Goal: Information Seeking & Learning: Check status

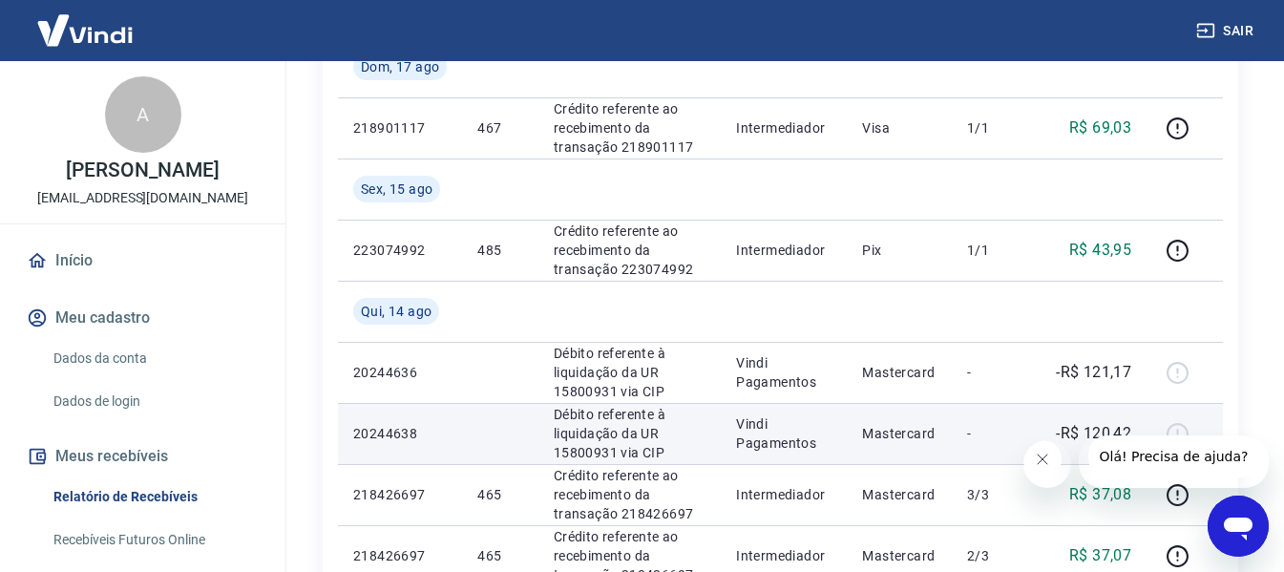
scroll to position [764, 0]
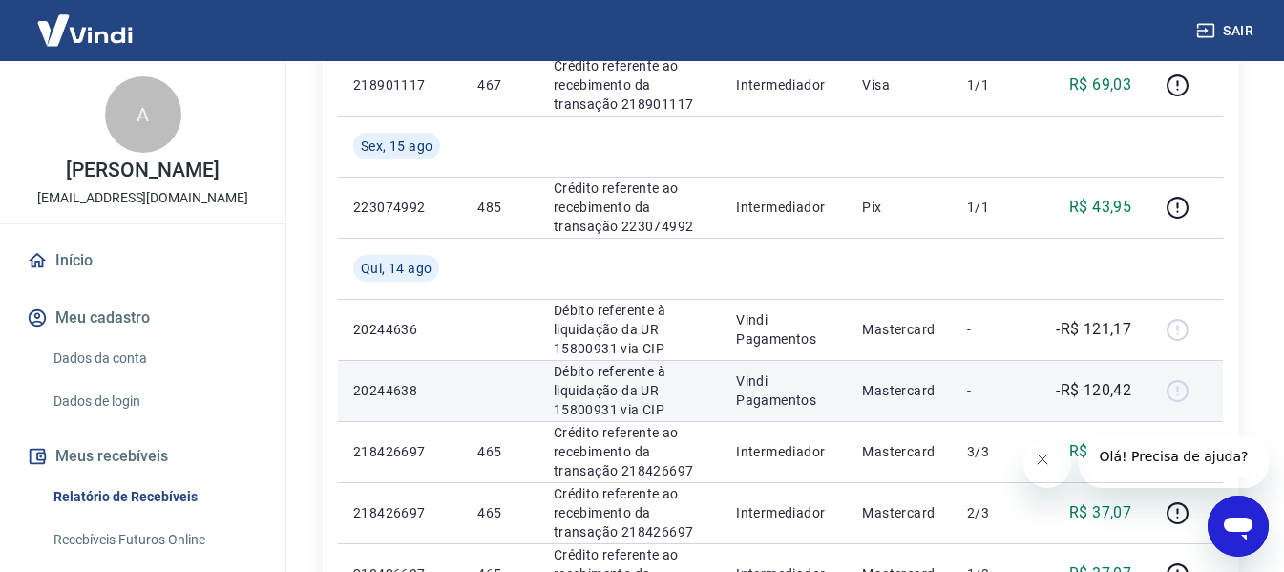
click at [970, 390] on p "-" at bounding box center [995, 390] width 56 height 19
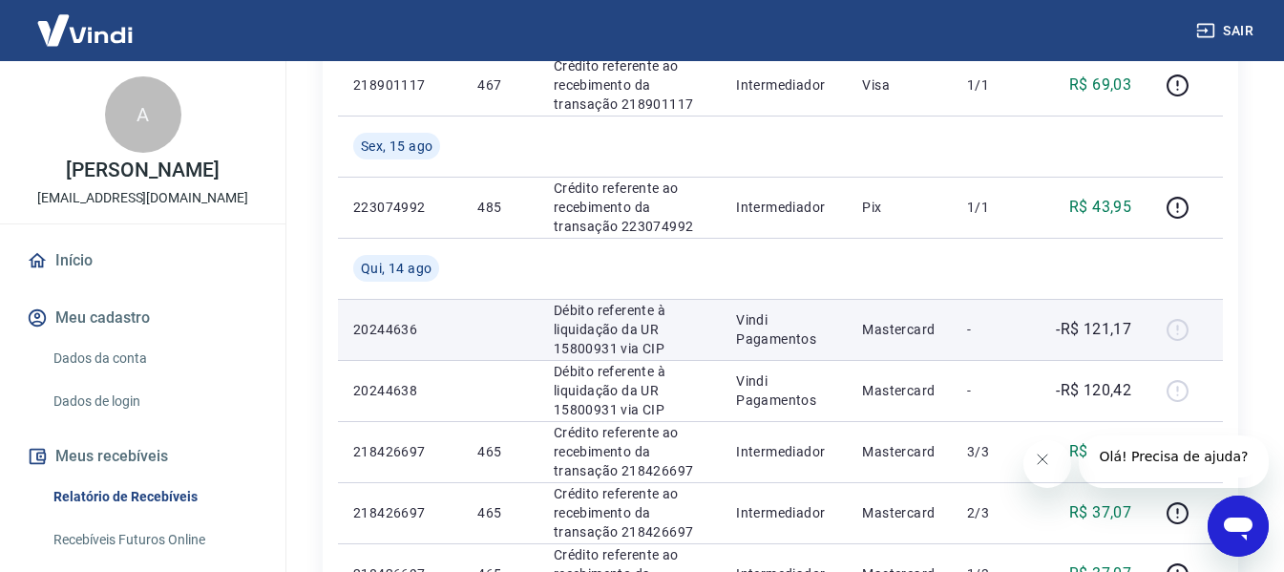
click at [917, 328] on p "Mastercard" at bounding box center [899, 329] width 74 height 19
click at [737, 348] on td "Vindi Pagamentos" at bounding box center [784, 329] width 126 height 61
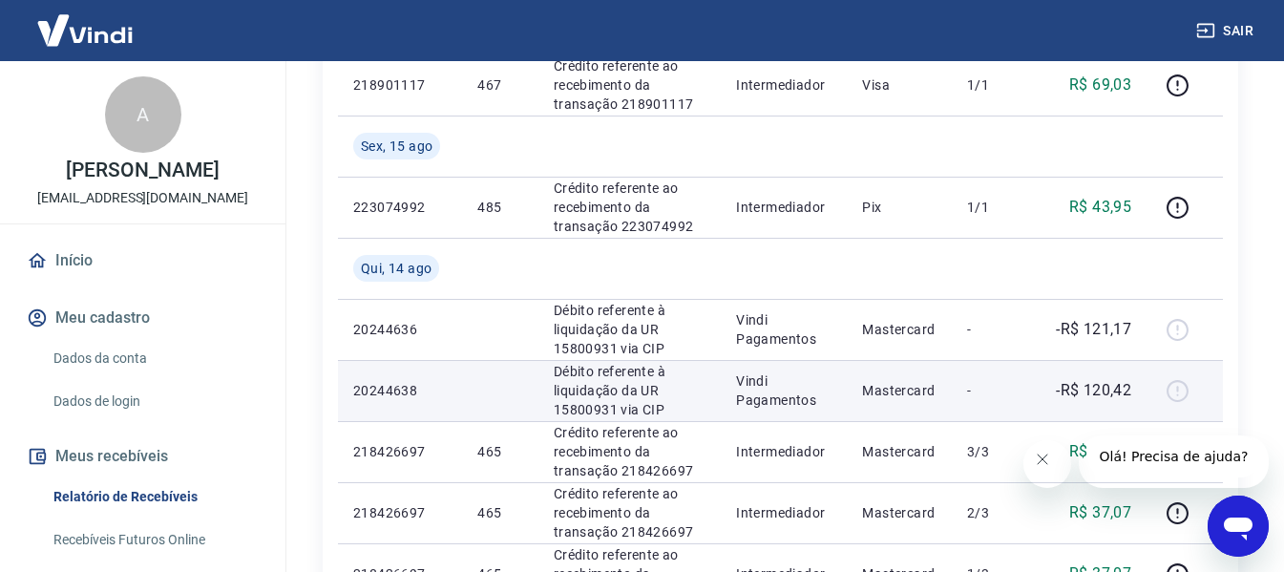
click at [1173, 394] on div at bounding box center [1185, 390] width 46 height 31
click at [1189, 393] on div at bounding box center [1185, 390] width 46 height 31
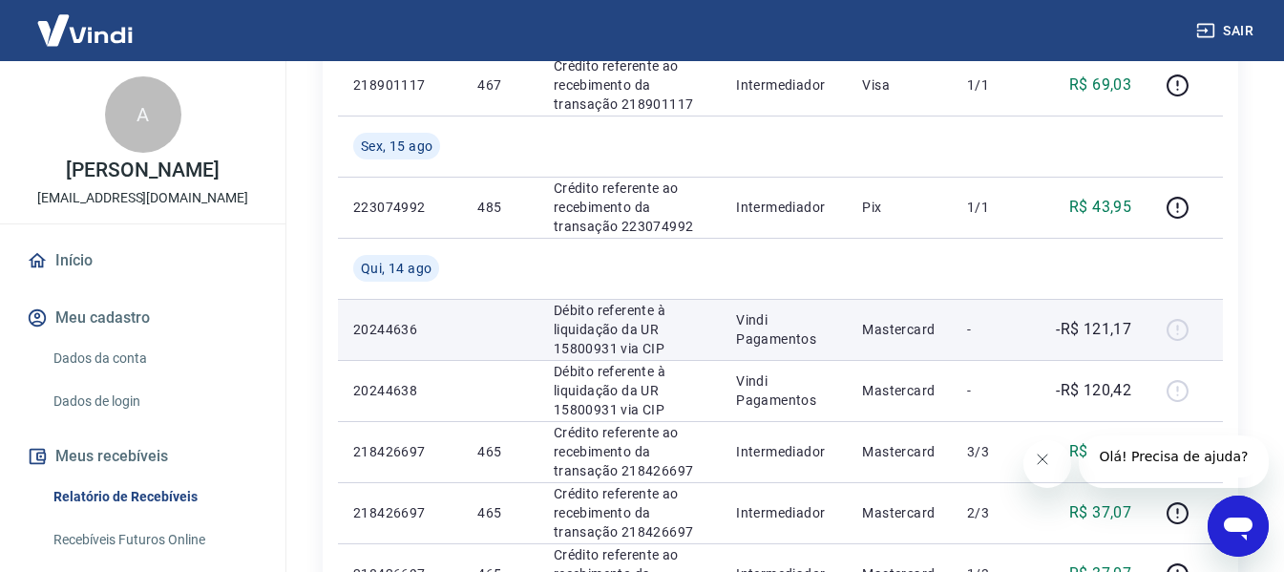
click at [1180, 323] on div at bounding box center [1185, 329] width 46 height 31
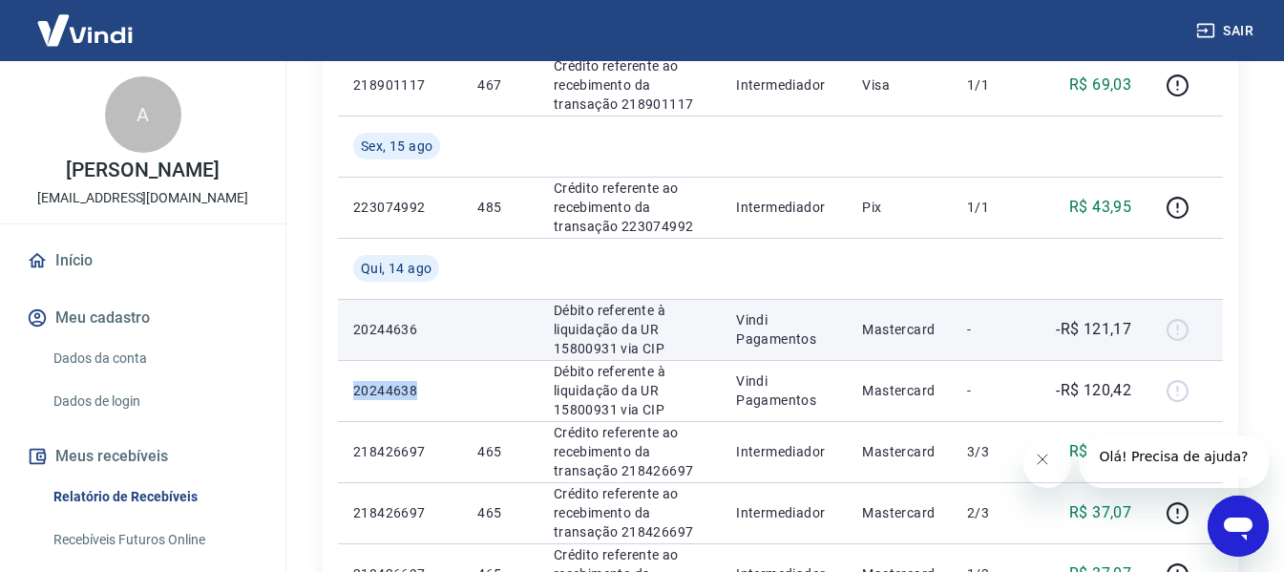
click at [1180, 323] on div at bounding box center [1185, 329] width 46 height 31
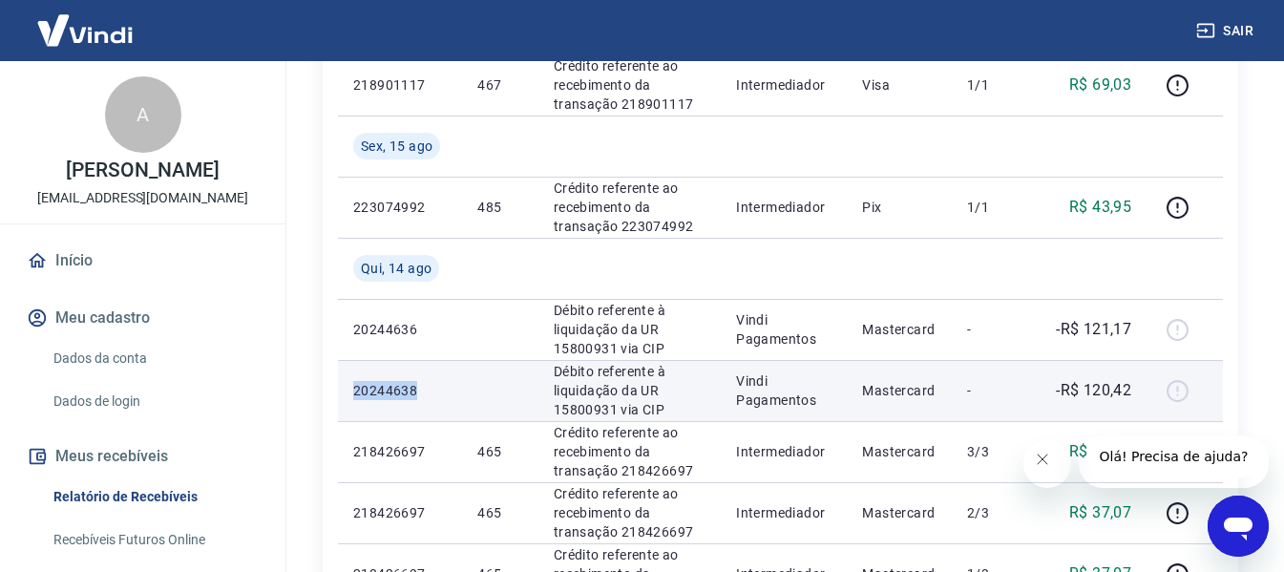
click at [409, 407] on td "20244638" at bounding box center [400, 390] width 124 height 61
click at [409, 406] on td "20244638" at bounding box center [400, 390] width 124 height 61
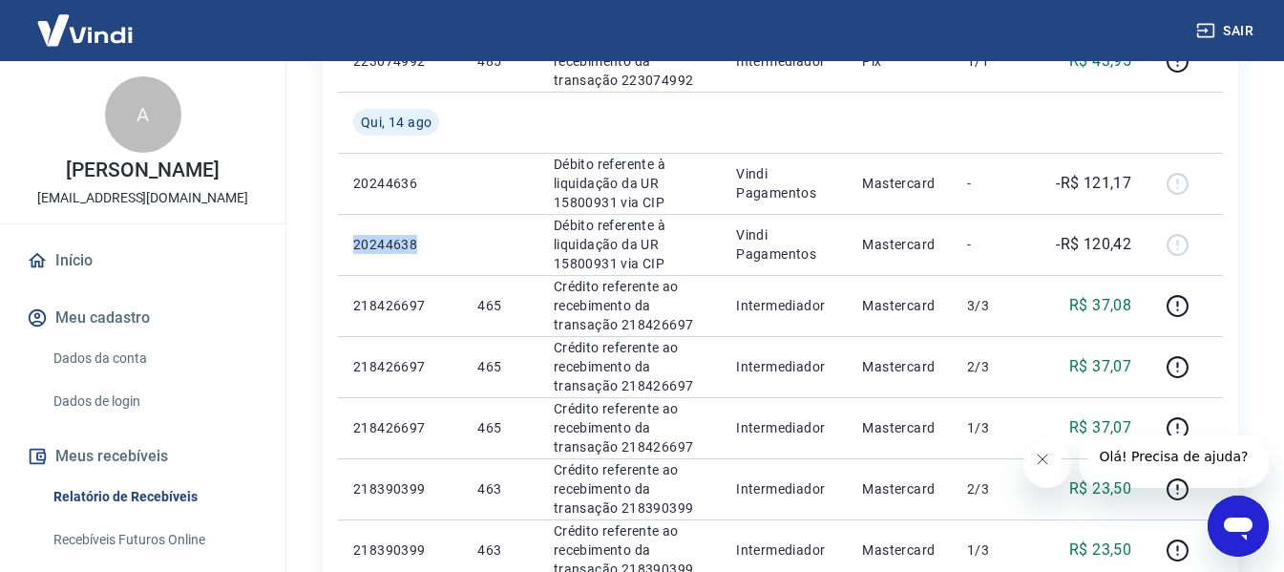
scroll to position [955, 0]
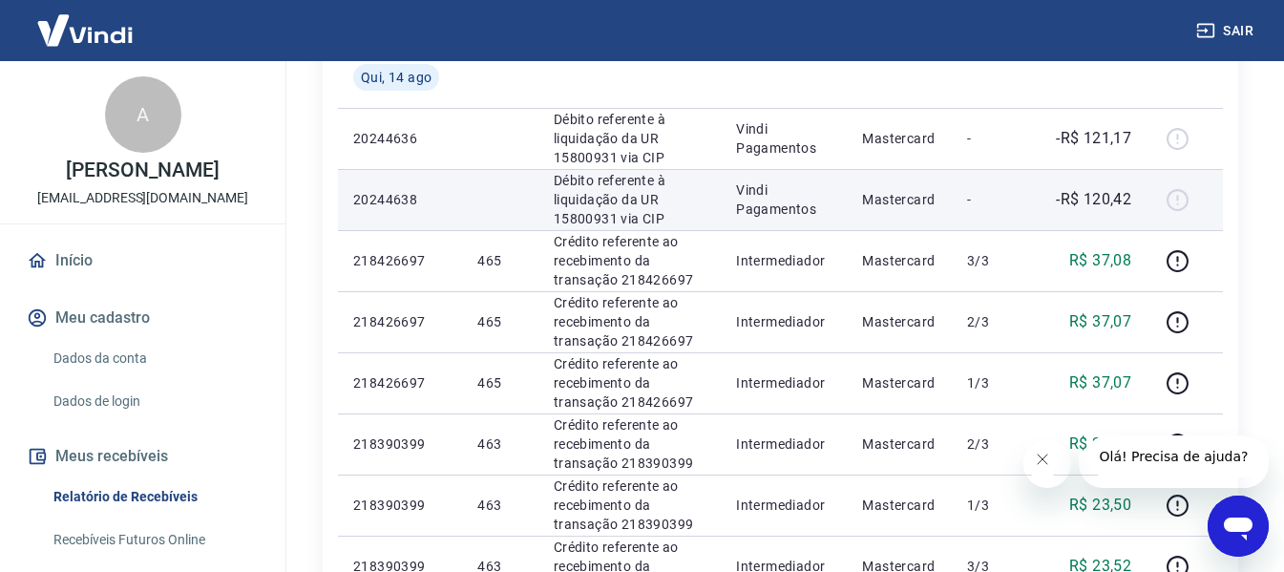
drag, startPoint x: 802, startPoint y: 212, endPoint x: 817, endPoint y: 212, distance: 15.3
click at [804, 212] on p "Vindi Pagamentos" at bounding box center [783, 199] width 95 height 38
click at [962, 207] on td "-" at bounding box center [995, 199] width 87 height 61
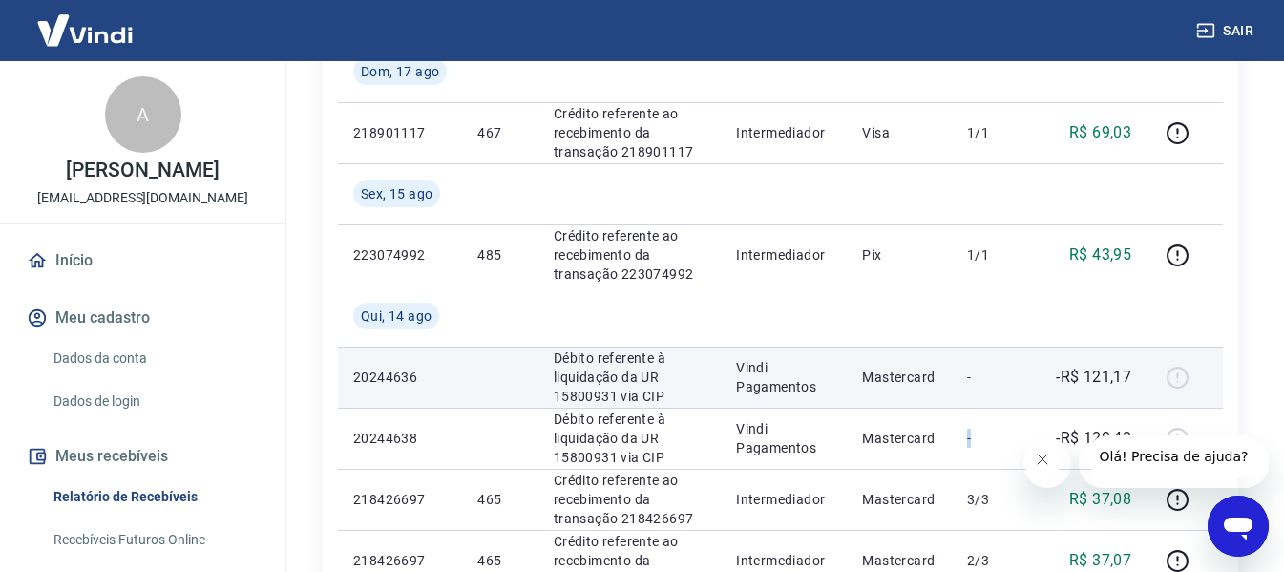
scroll to position [764, 0]
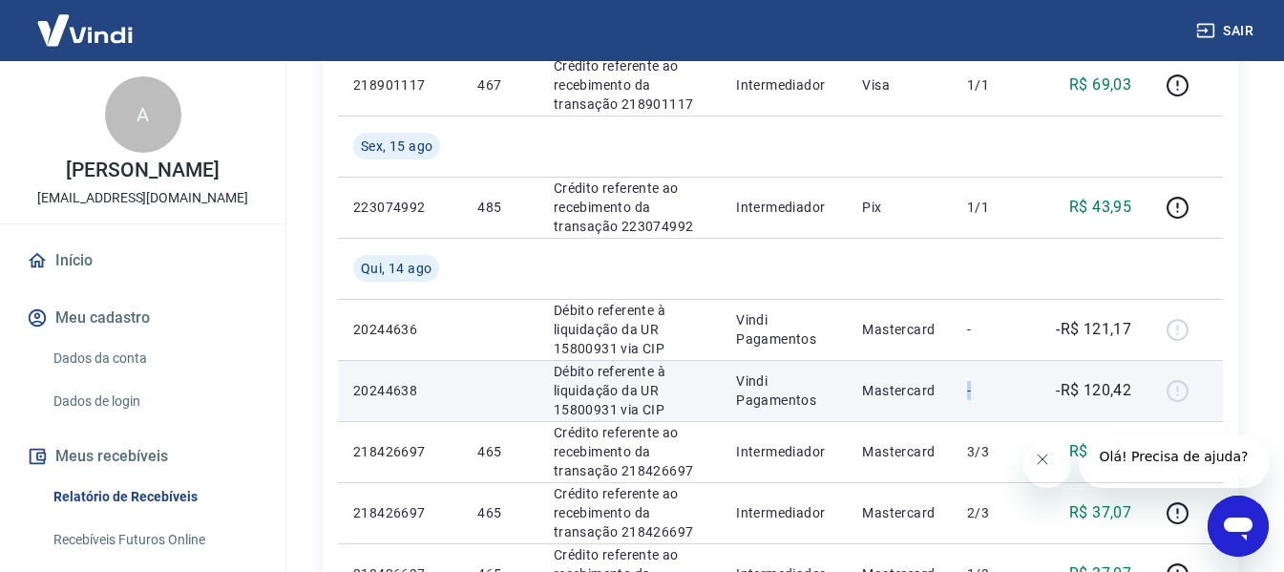
click at [968, 389] on td "-" at bounding box center [995, 390] width 87 height 61
click at [891, 391] on p "Mastercard" at bounding box center [899, 390] width 74 height 19
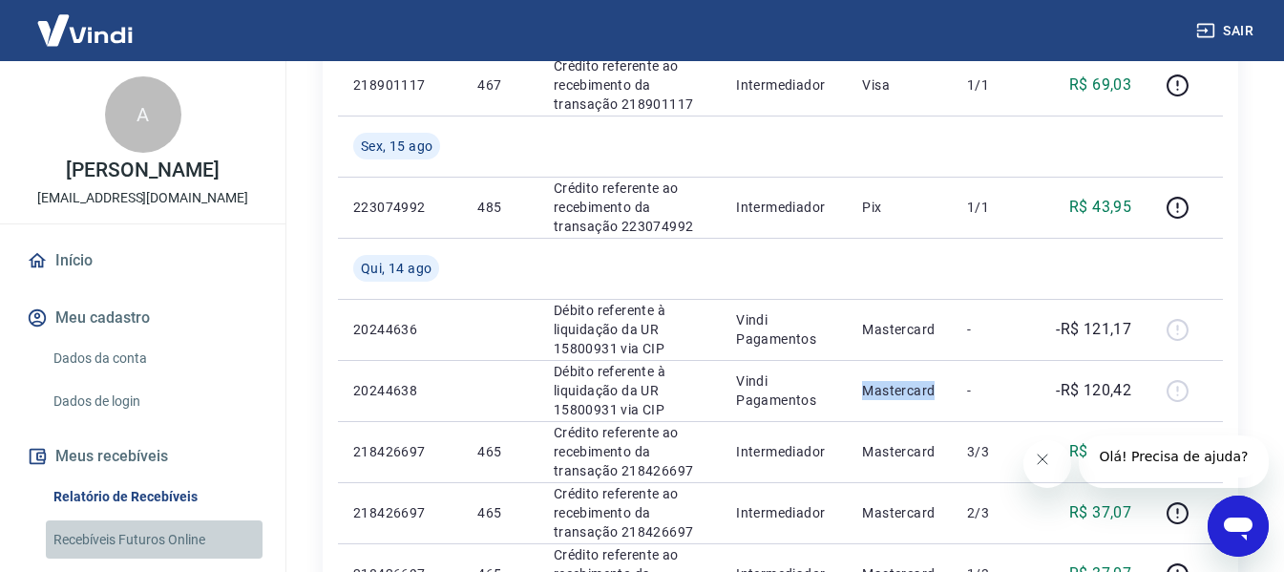
click at [159, 536] on link "Recebíveis Futuros Online" at bounding box center [154, 539] width 217 height 39
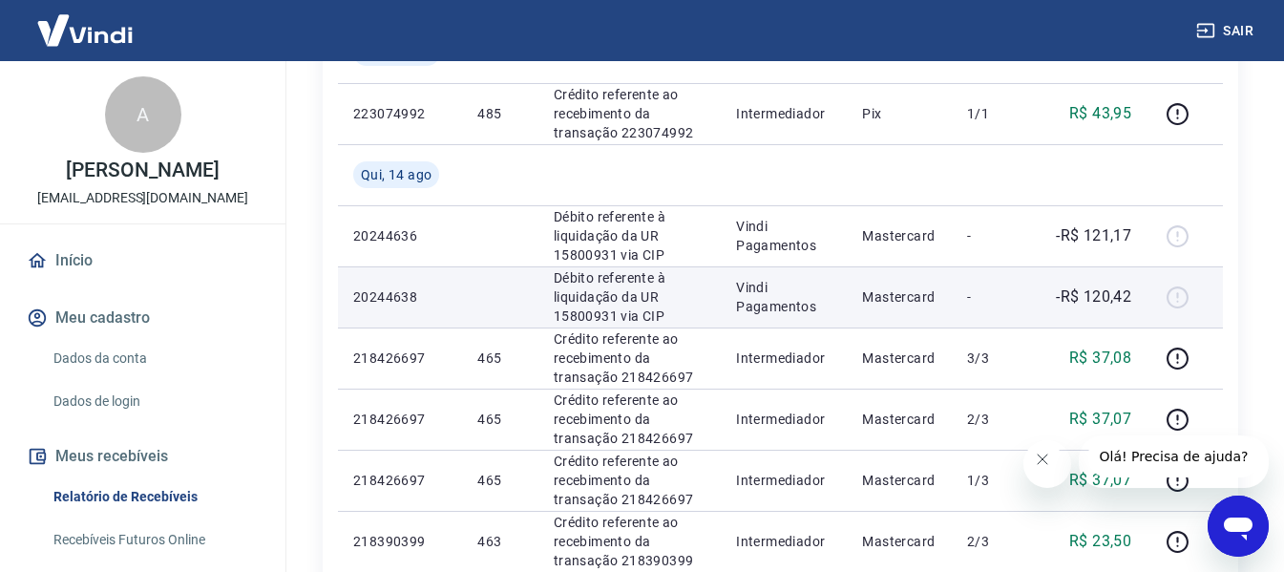
scroll to position [859, 0]
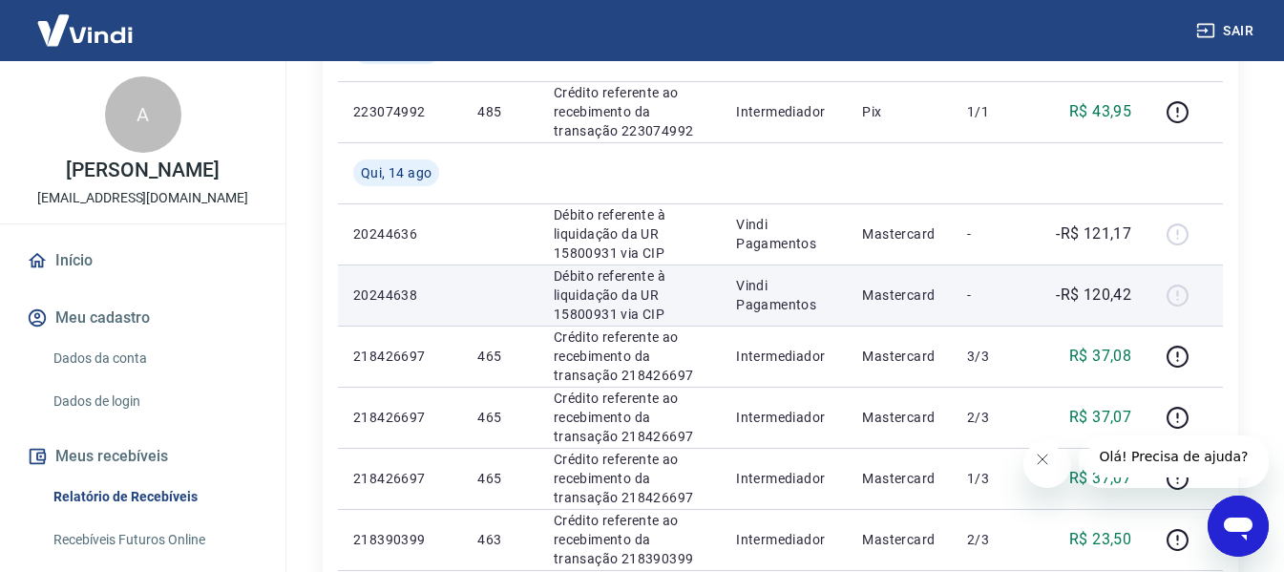
click at [1176, 301] on div at bounding box center [1185, 295] width 46 height 31
click at [417, 304] on p "20244638" at bounding box center [400, 295] width 94 height 19
click at [636, 307] on p "Débito referente à liquidação da UR 15800931 via CIP" at bounding box center [630, 294] width 152 height 57
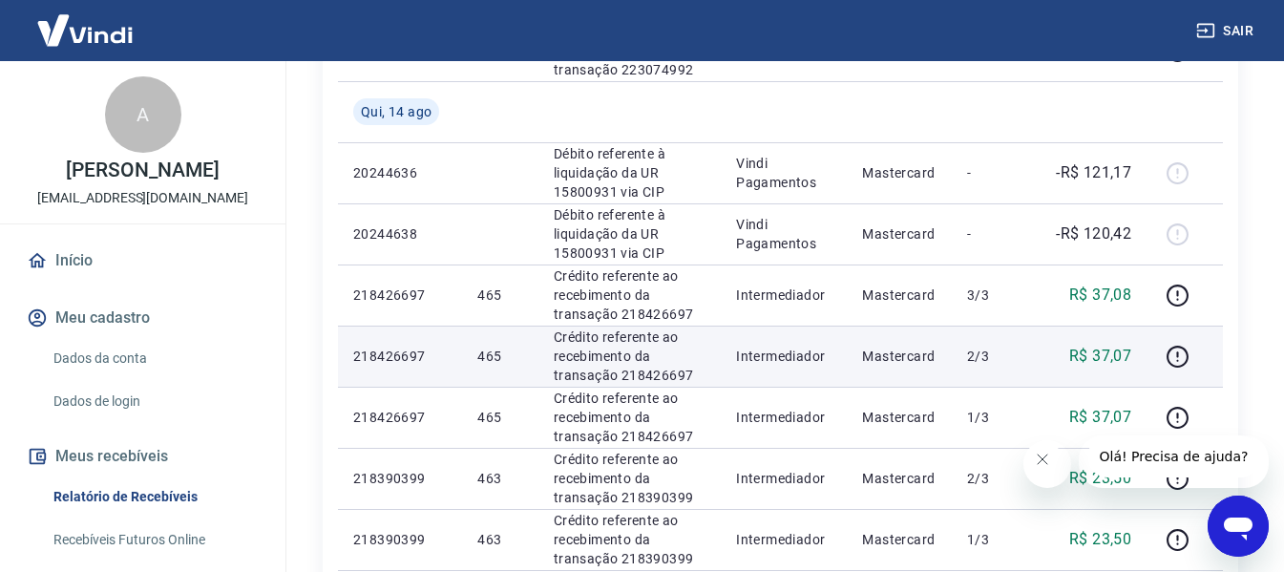
scroll to position [955, 0]
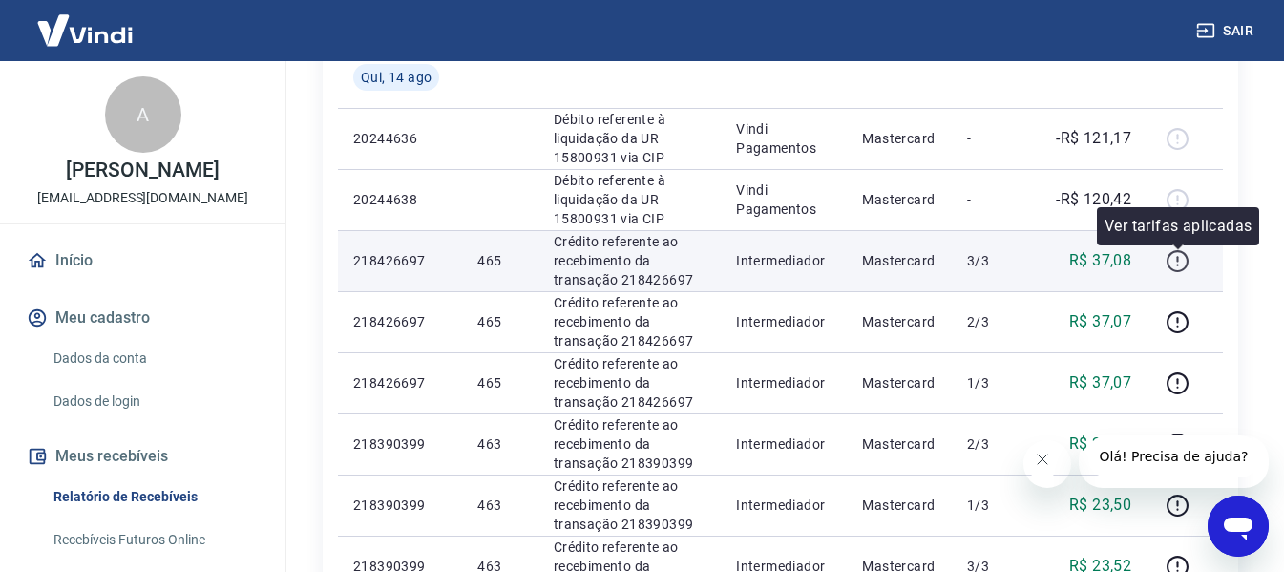
click at [1174, 262] on icon "button" at bounding box center [1178, 261] width 24 height 24
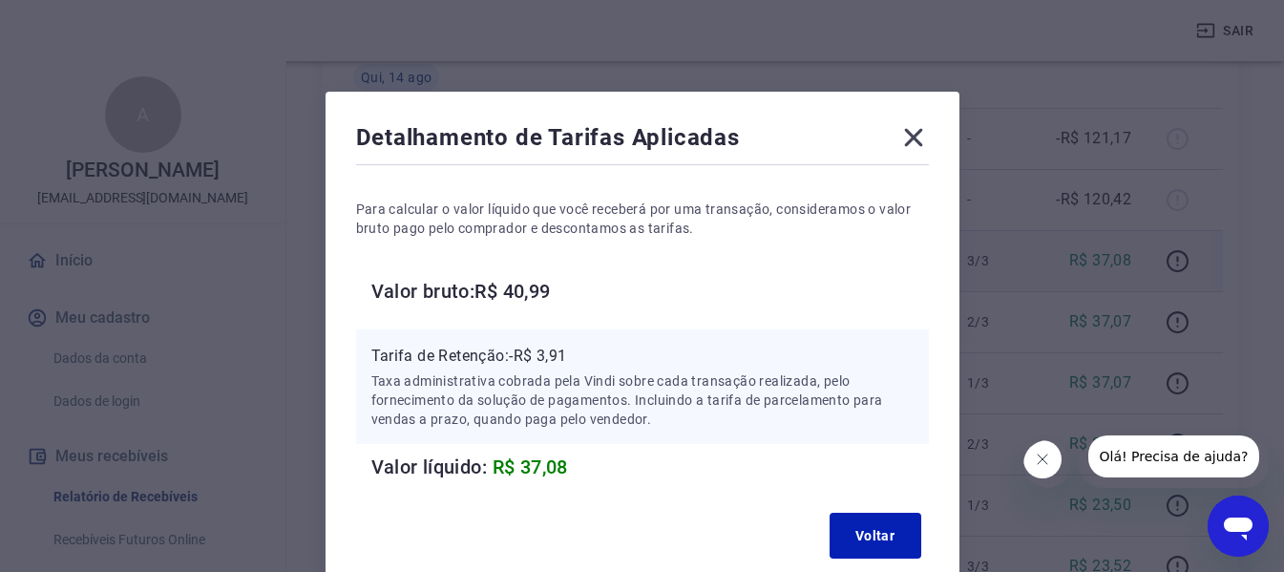
click at [921, 137] on icon at bounding box center [914, 137] width 31 height 31
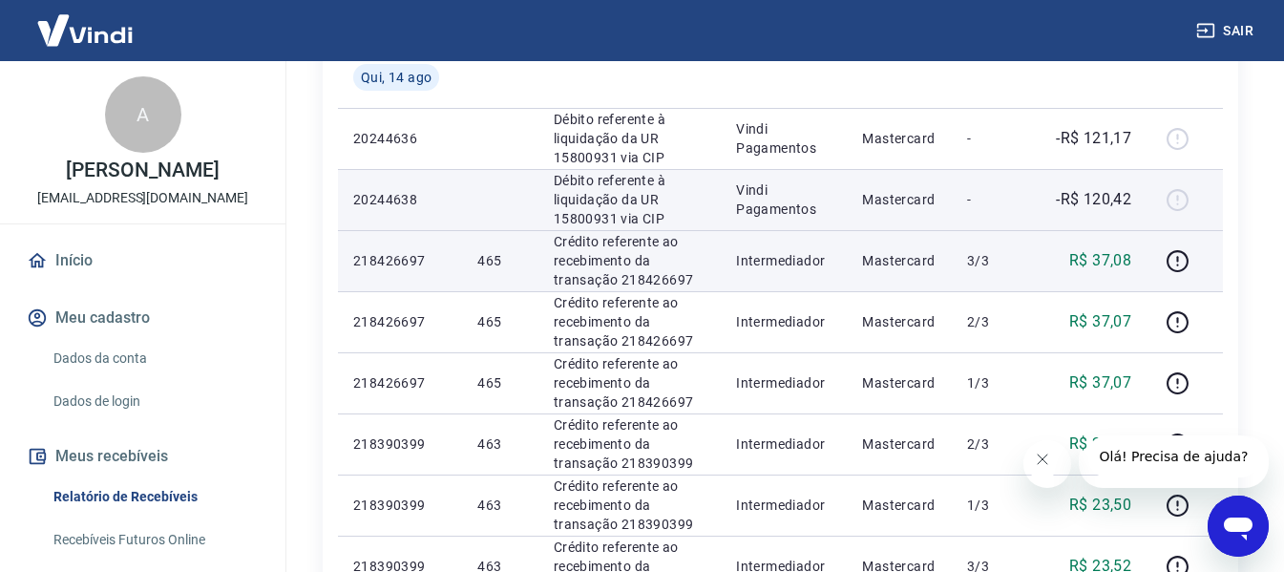
click at [1110, 204] on p "-R$ 120,42" at bounding box center [1093, 199] width 75 height 23
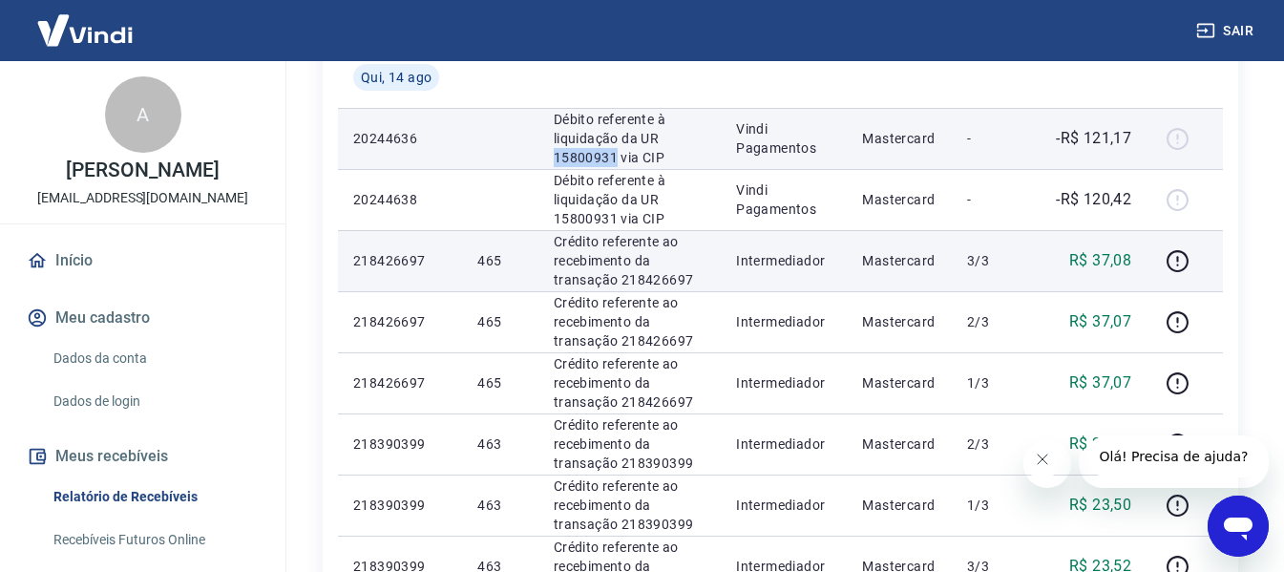
drag, startPoint x: 612, startPoint y: 163, endPoint x: 545, endPoint y: 159, distance: 66.9
click at [545, 159] on td "Débito referente à liquidação da UR 15800931 via CIP" at bounding box center [630, 138] width 182 height 61
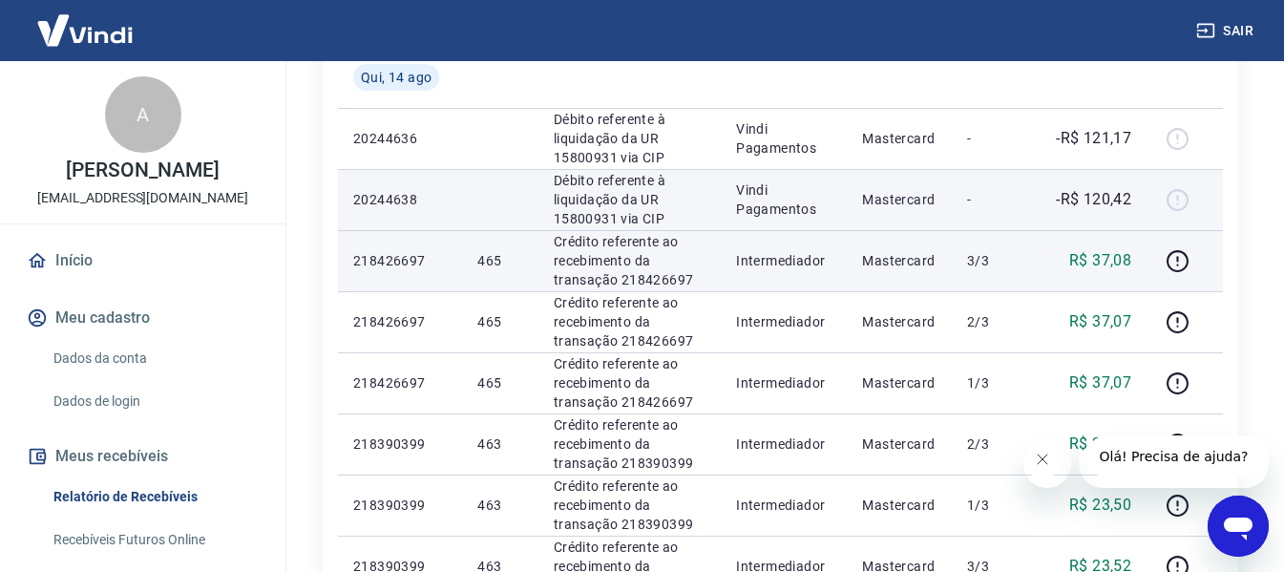
click at [618, 218] on p "Débito referente à liquidação da UR 15800931 via CIP" at bounding box center [630, 199] width 152 height 57
drag, startPoint x: 616, startPoint y: 220, endPoint x: 543, endPoint y: 215, distance: 72.7
click at [543, 215] on td "Débito referente à liquidação da UR 15800931 via CIP" at bounding box center [630, 199] width 182 height 61
copy p "15800931"
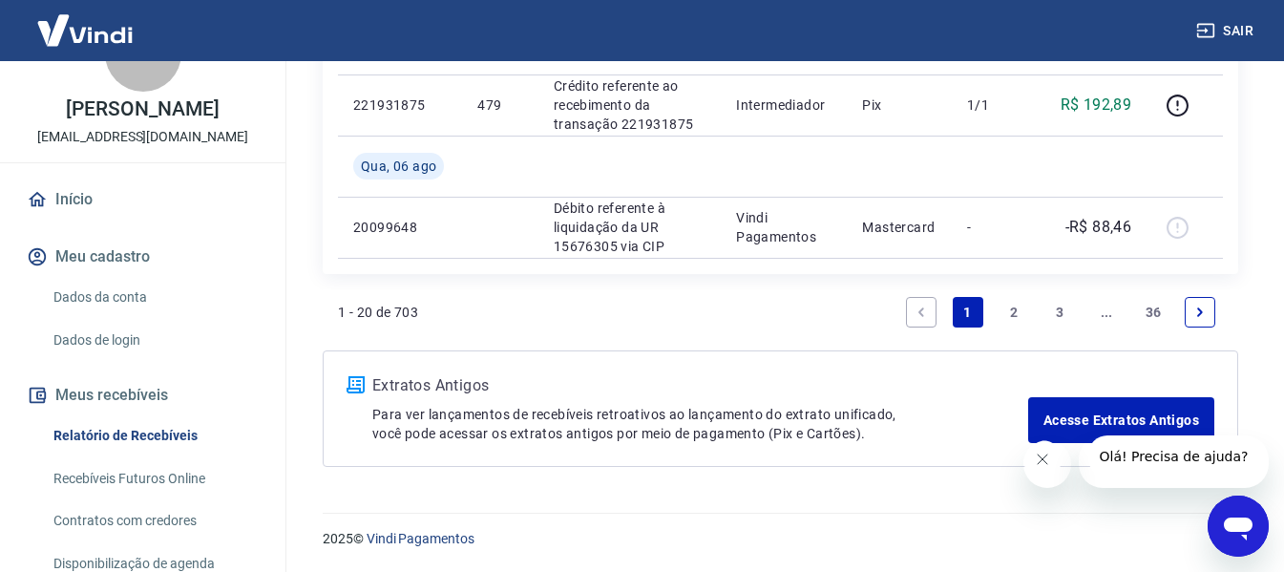
scroll to position [95, 0]
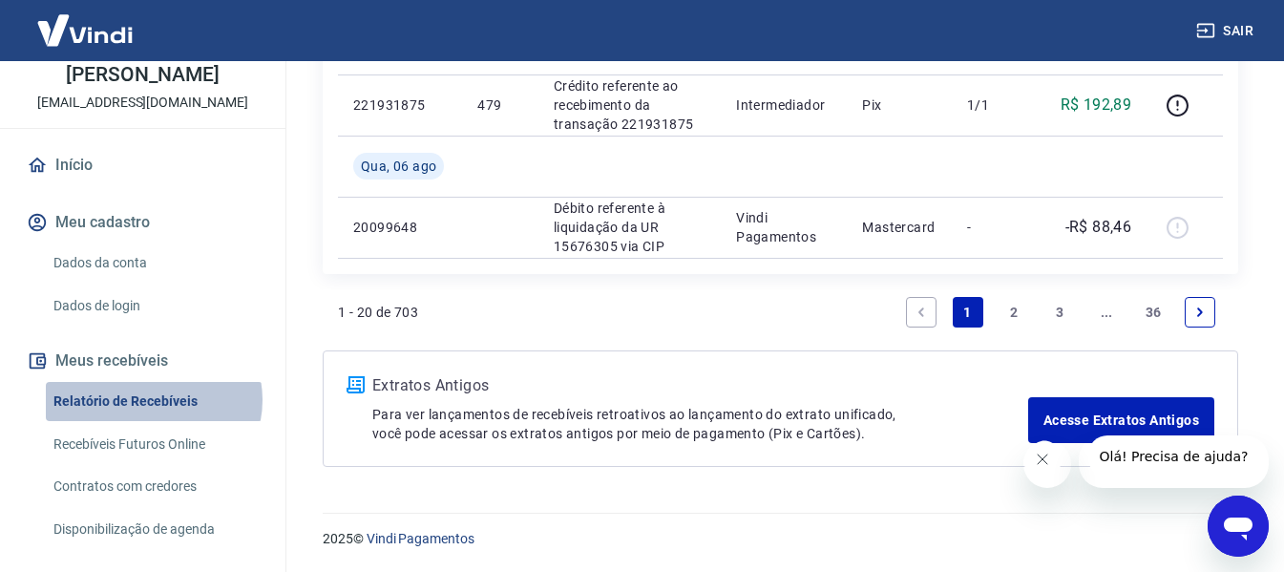
click at [153, 400] on link "Relatório de Recebíveis" at bounding box center [154, 401] width 217 height 39
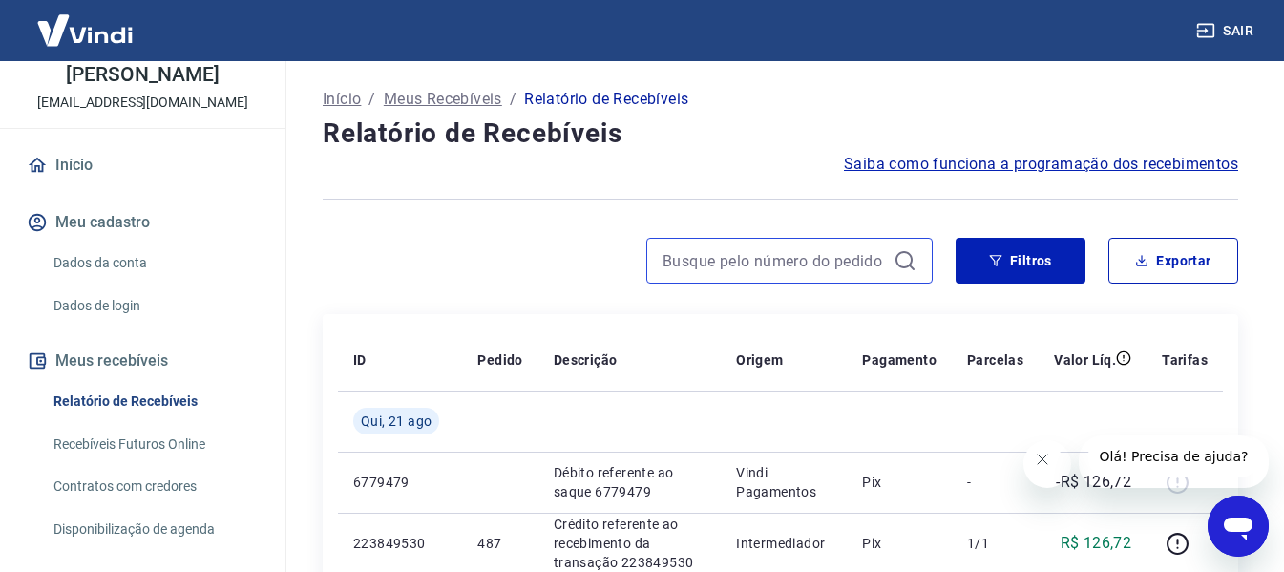
click at [704, 270] on input at bounding box center [774, 260] width 223 height 29
paste input "15800931"
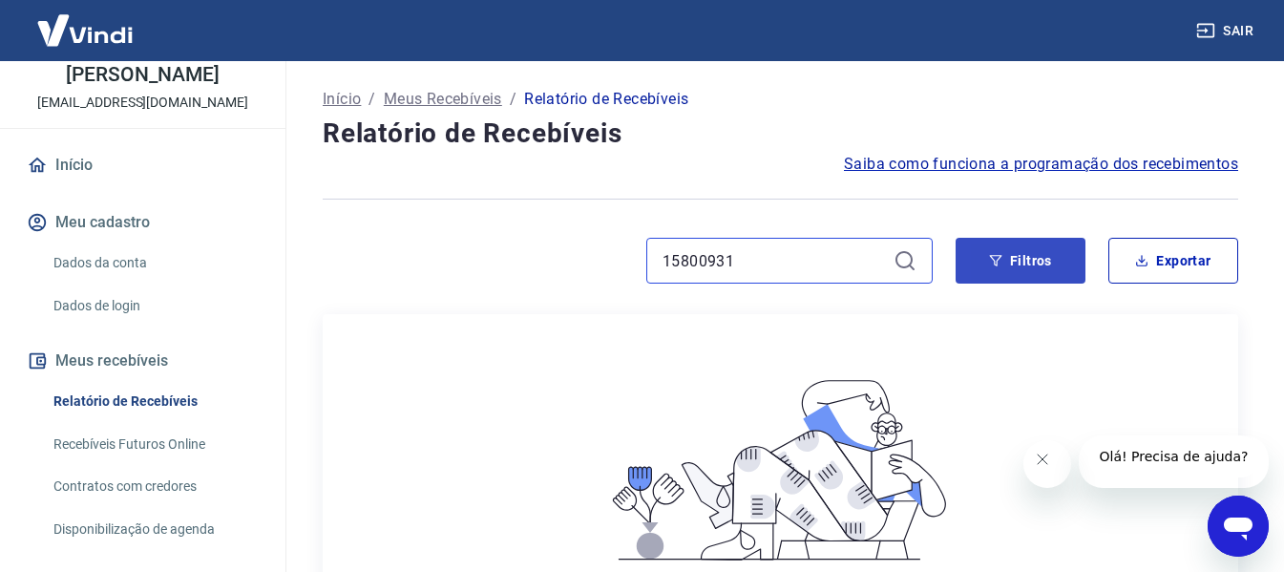
type input "15800931"
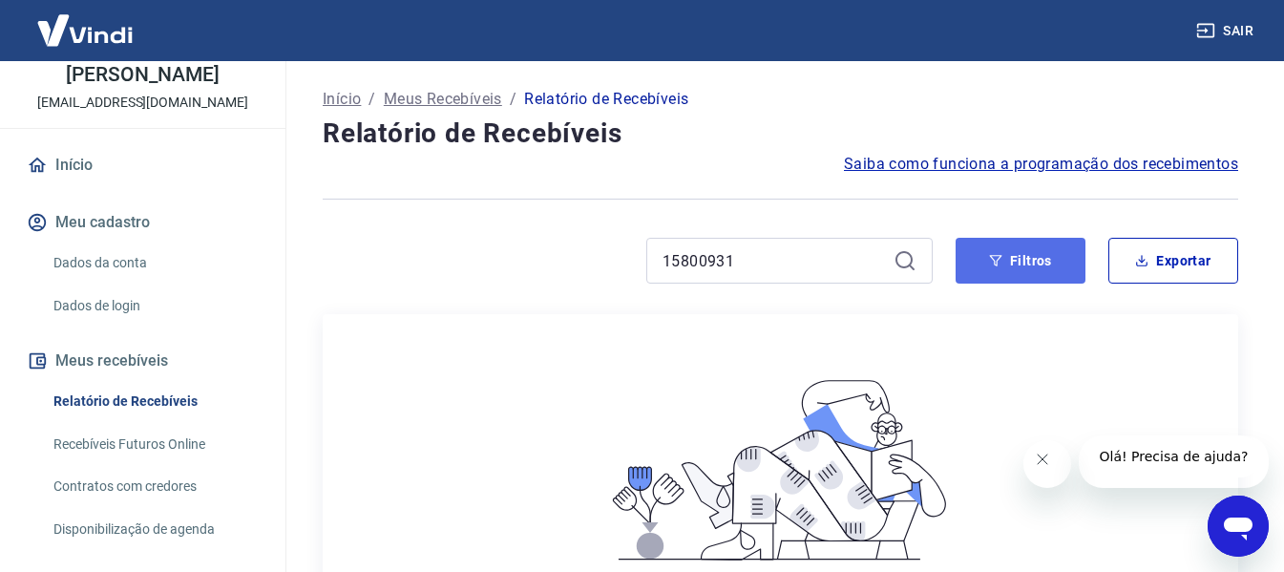
click at [1040, 265] on button "Filtros" at bounding box center [1021, 261] width 130 height 46
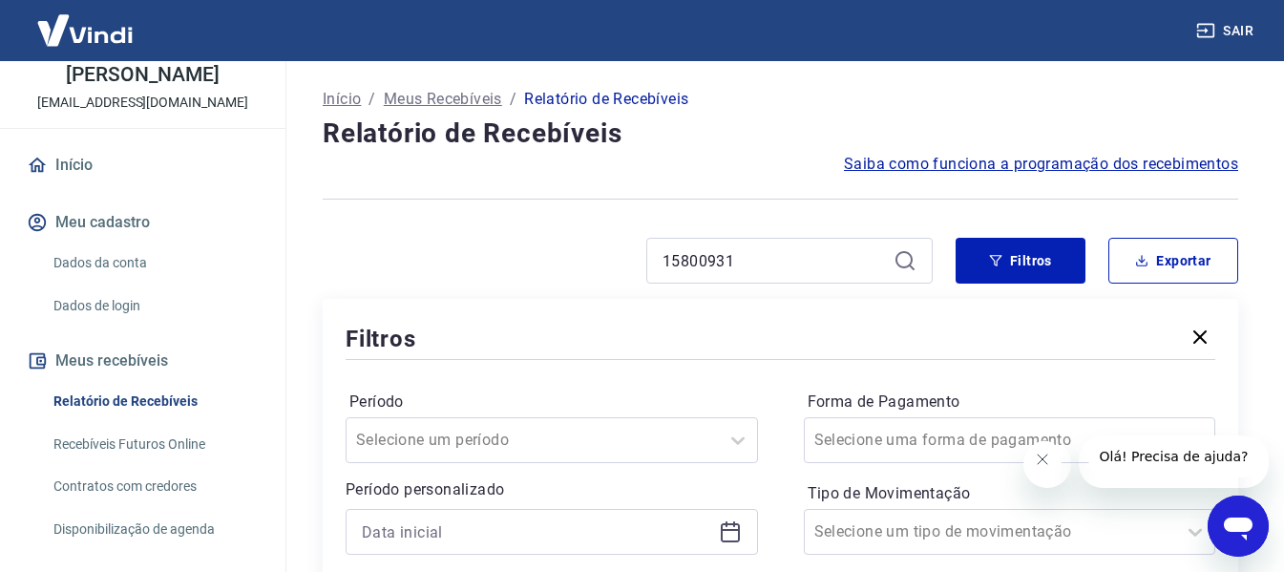
click at [507, 516] on div at bounding box center [552, 532] width 413 height 46
drag, startPoint x: 877, startPoint y: 264, endPoint x: 461, endPoint y: 222, distance: 417.4
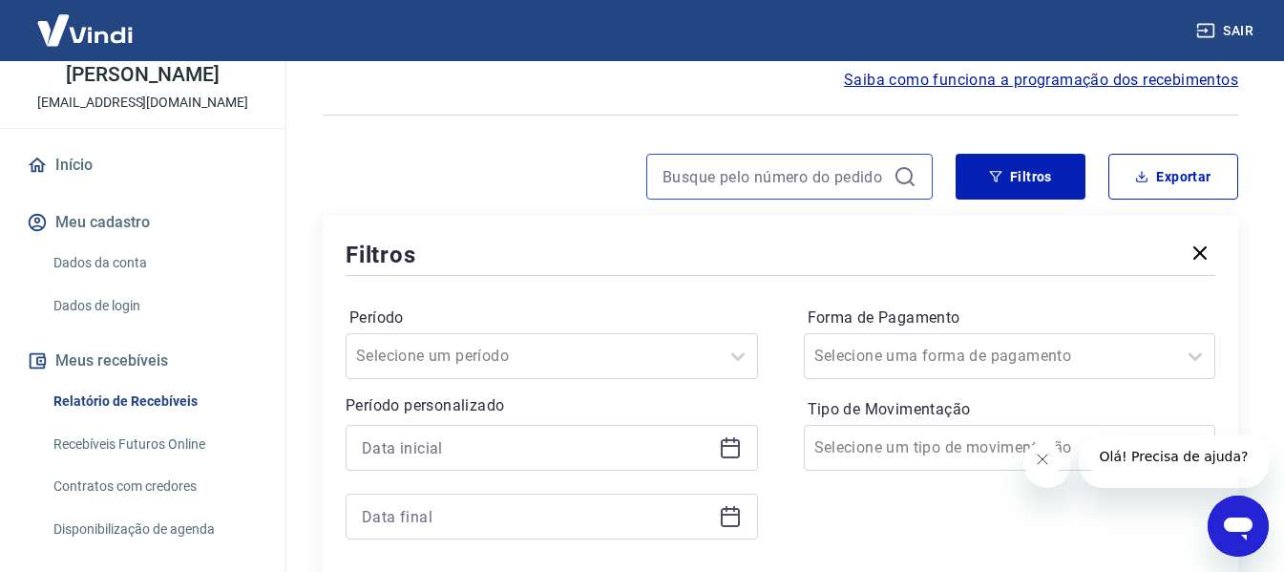
scroll to position [191, 0]
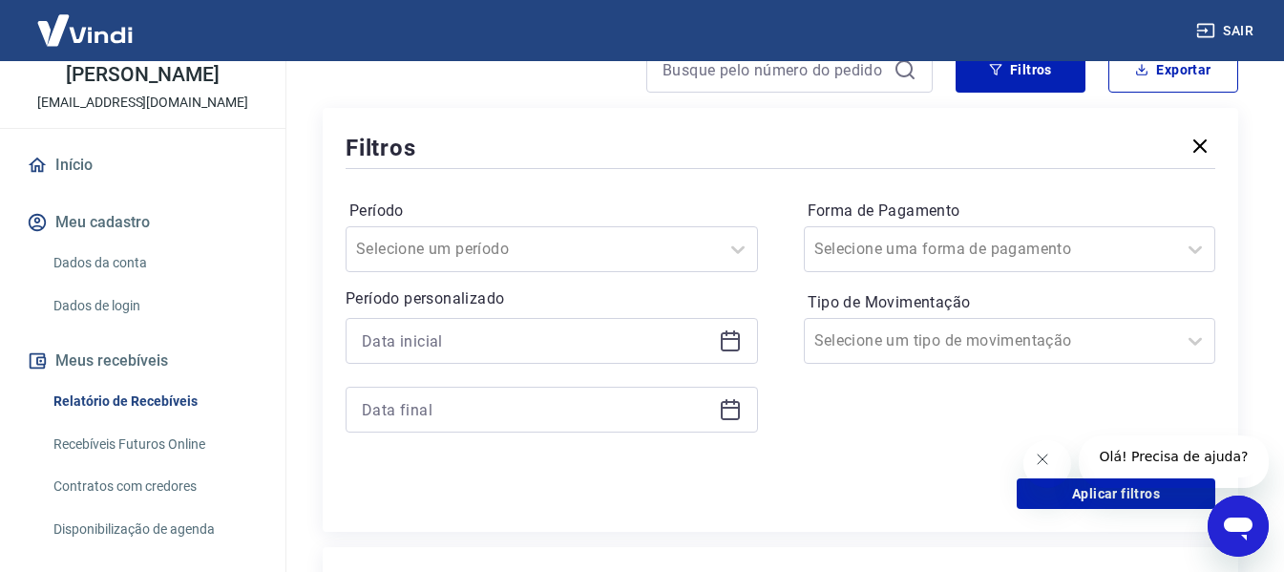
click at [730, 339] on icon at bounding box center [730, 341] width 19 height 19
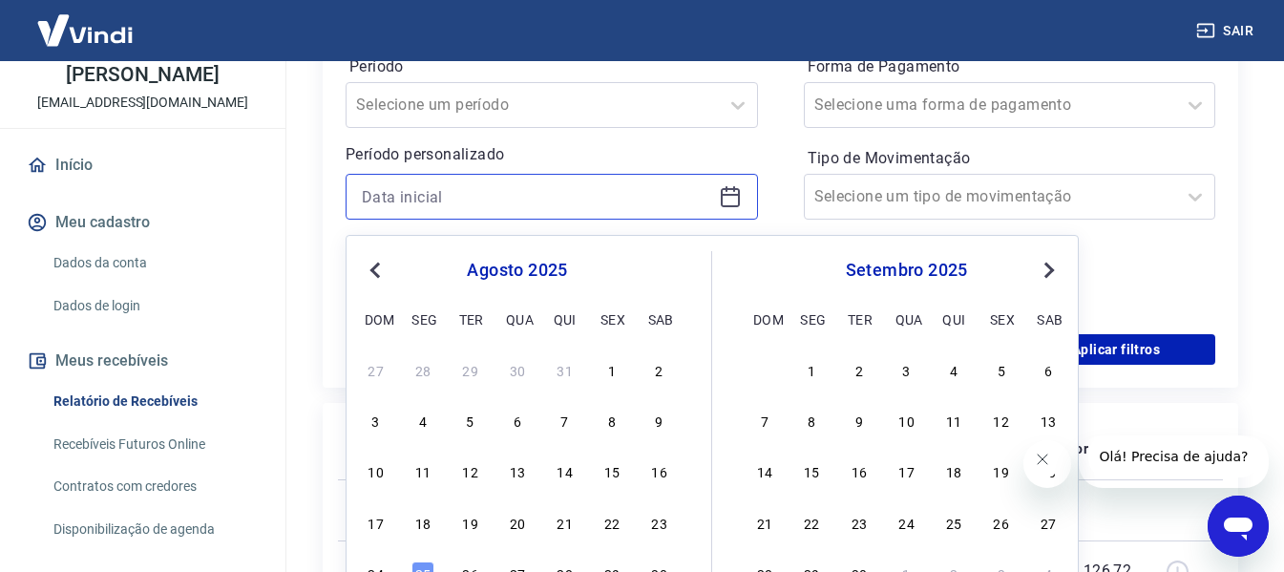
scroll to position [382, 0]
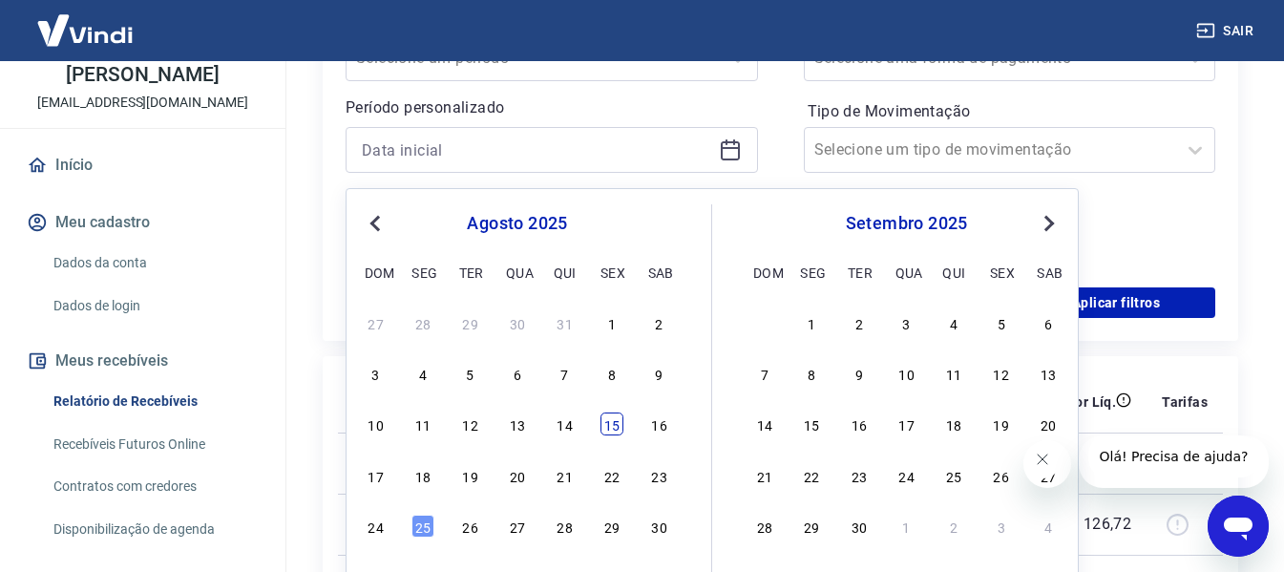
click at [605, 430] on div "15" at bounding box center [612, 424] width 23 height 23
type input "[DATE]"
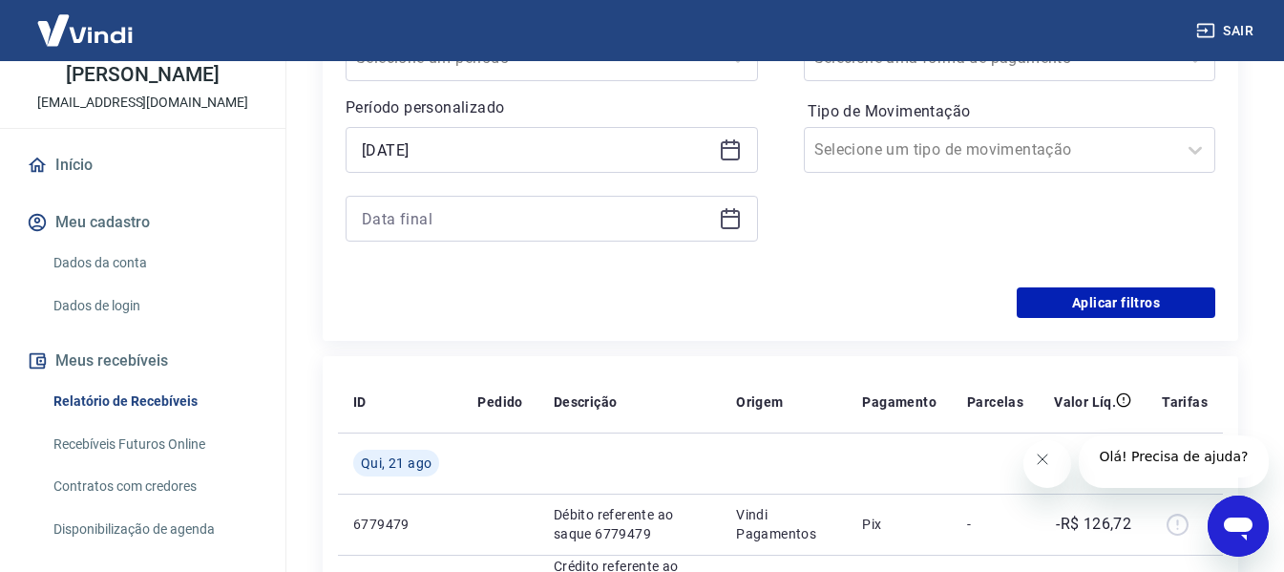
click at [731, 225] on icon at bounding box center [730, 218] width 23 height 23
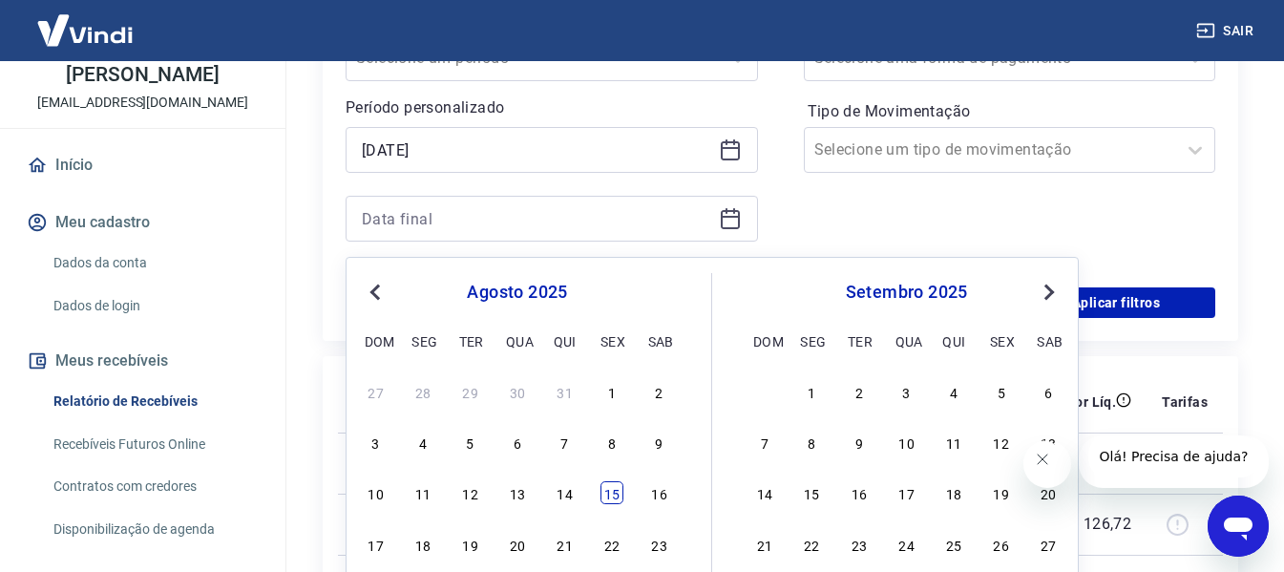
click at [603, 500] on div "15" at bounding box center [612, 492] width 23 height 23
type input "[DATE]"
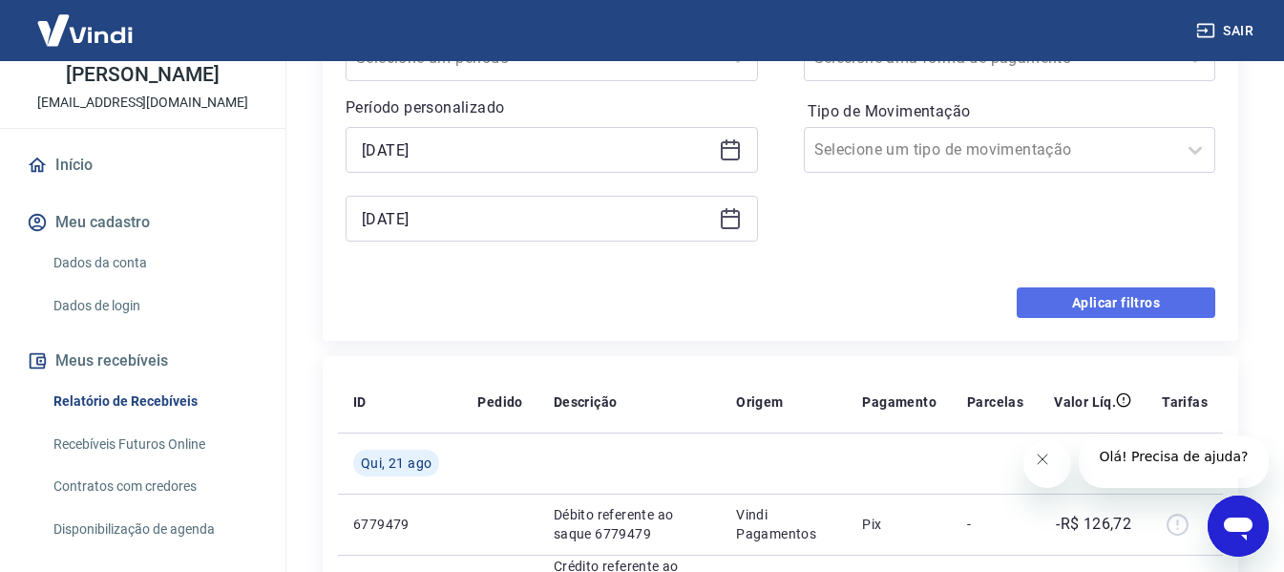
click at [1120, 294] on button "Aplicar filtros" at bounding box center [1116, 302] width 199 height 31
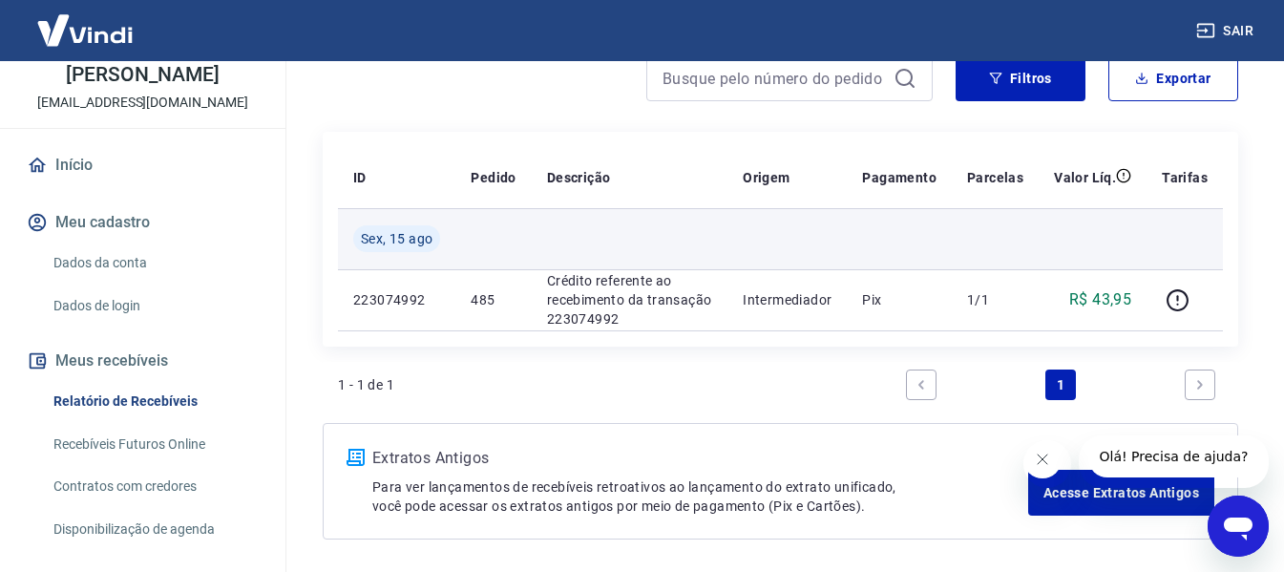
scroll to position [68, 0]
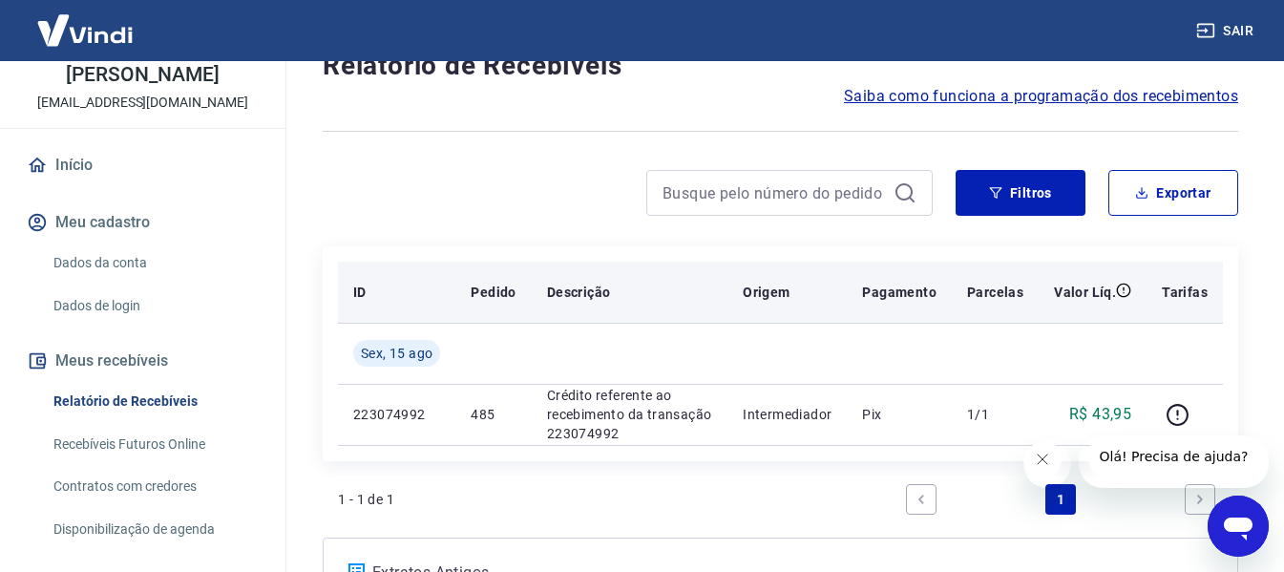
click at [910, 300] on p "Pagamento" at bounding box center [899, 292] width 74 height 19
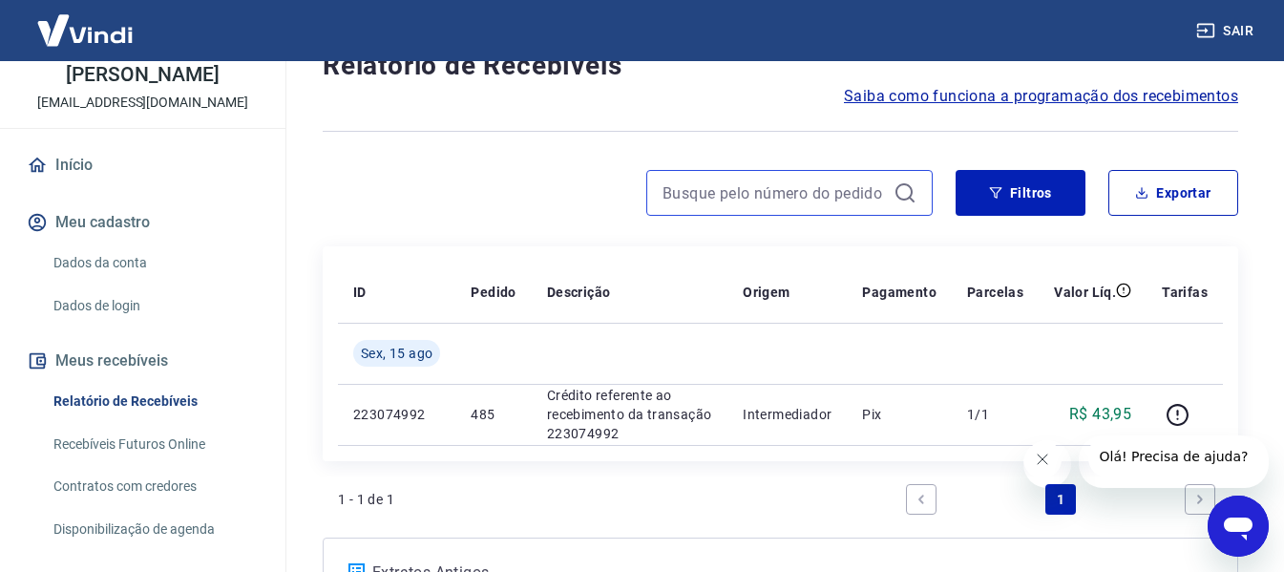
click at [752, 196] on input at bounding box center [774, 193] width 223 height 29
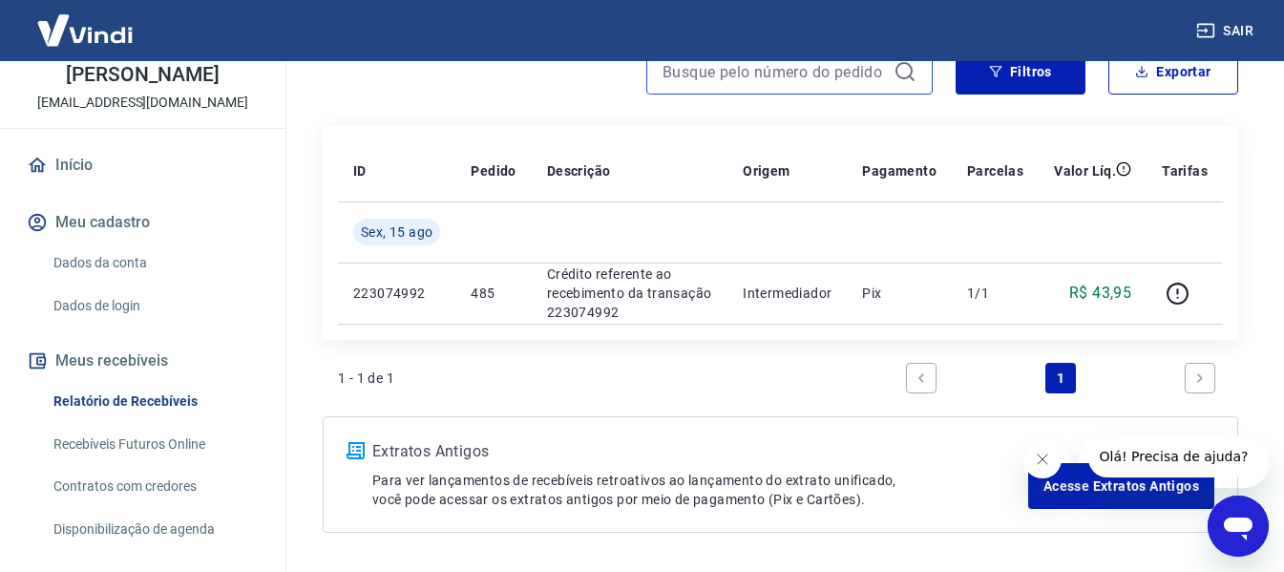
scroll to position [259, 0]
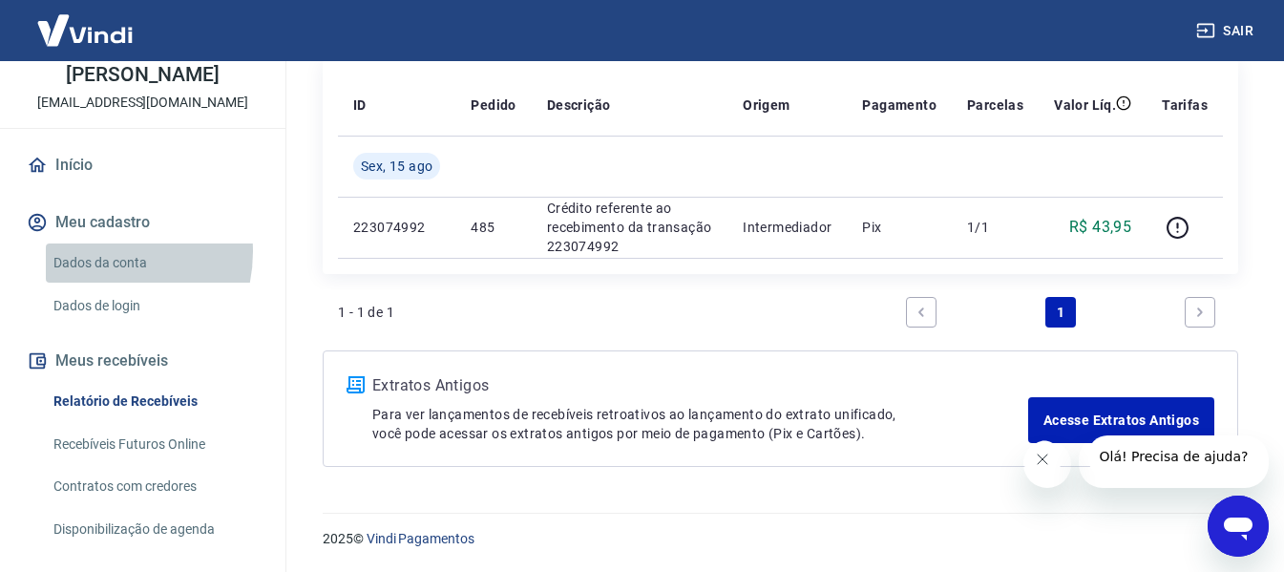
click at [94, 251] on link "Dados da conta" at bounding box center [154, 262] width 217 height 39
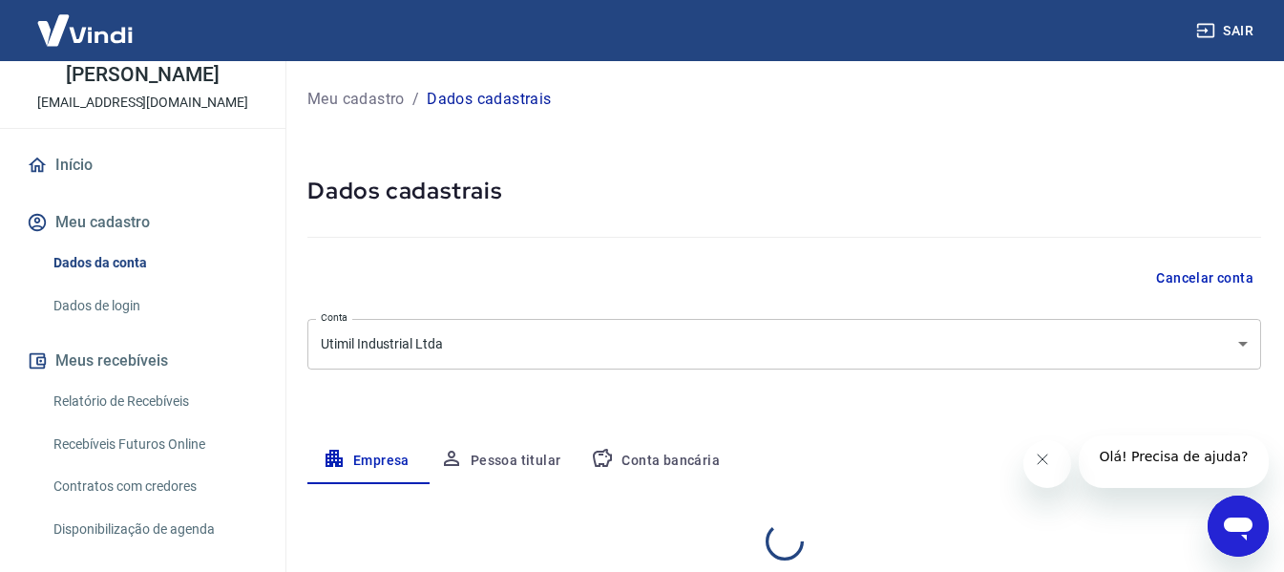
select select "RS"
select select "business"
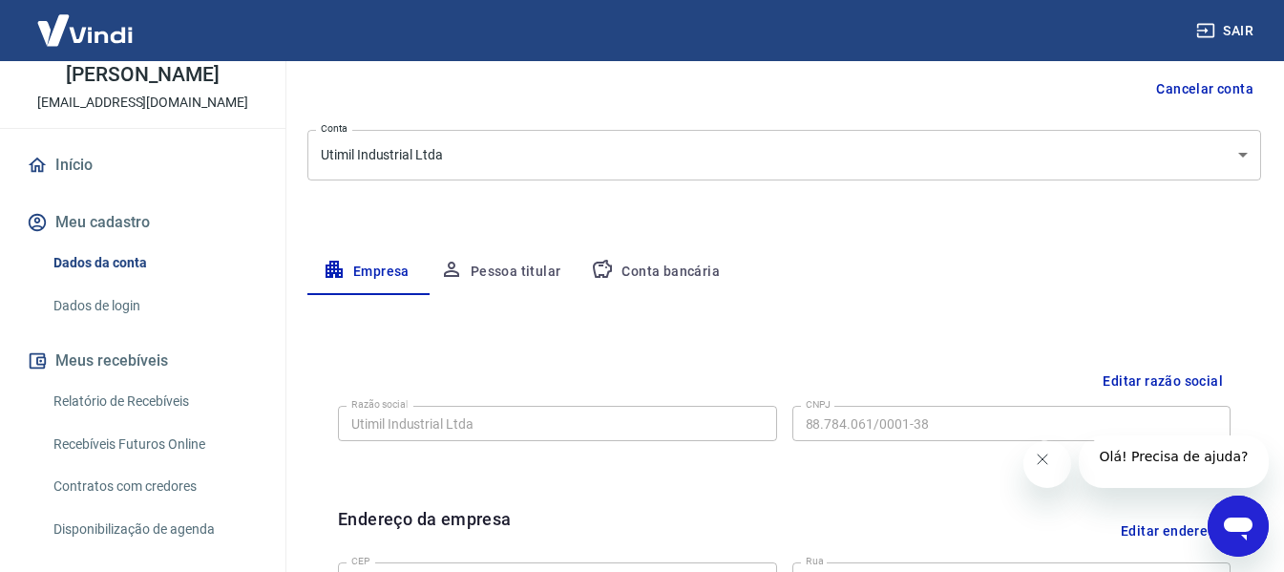
scroll to position [191, 0]
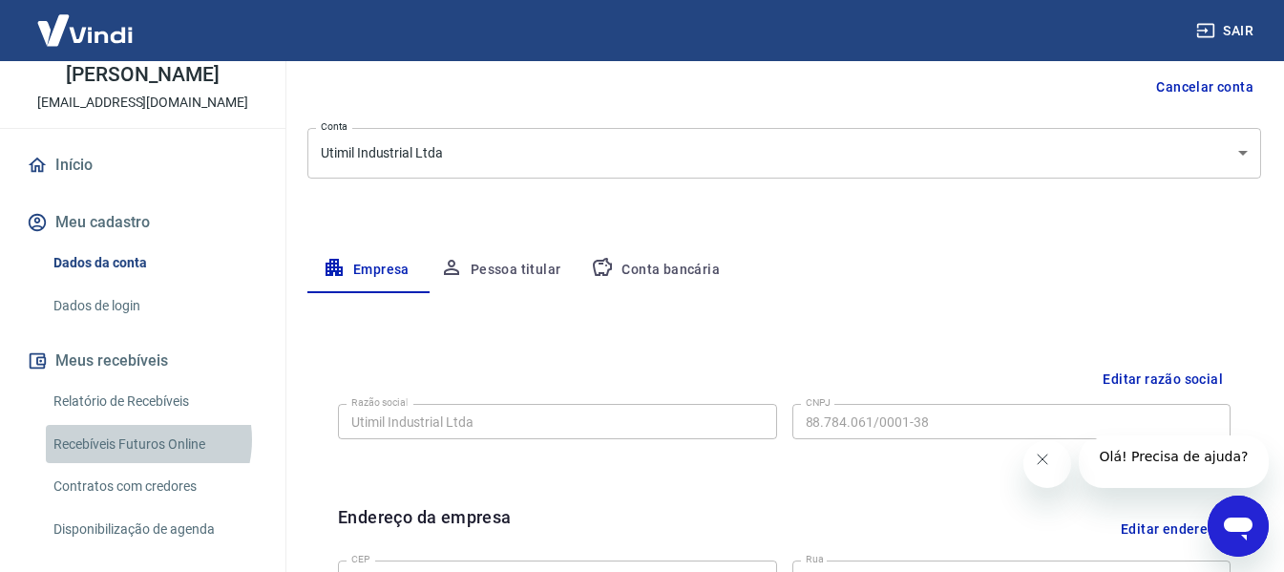
click at [136, 439] on link "Recebíveis Futuros Online" at bounding box center [154, 444] width 217 height 39
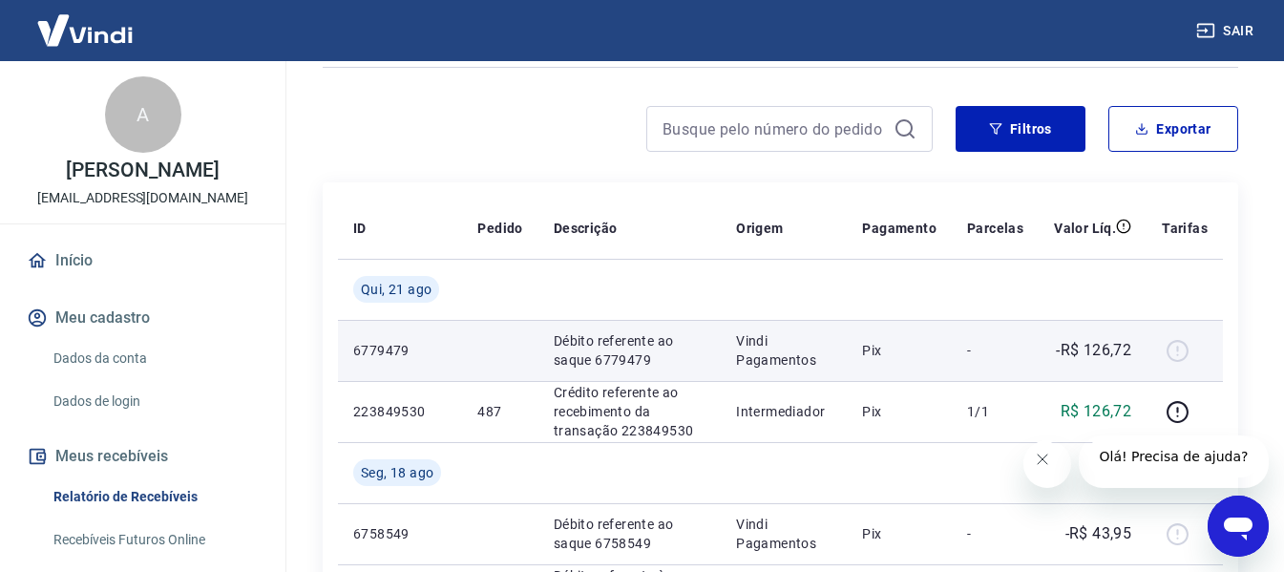
scroll to position [191, 0]
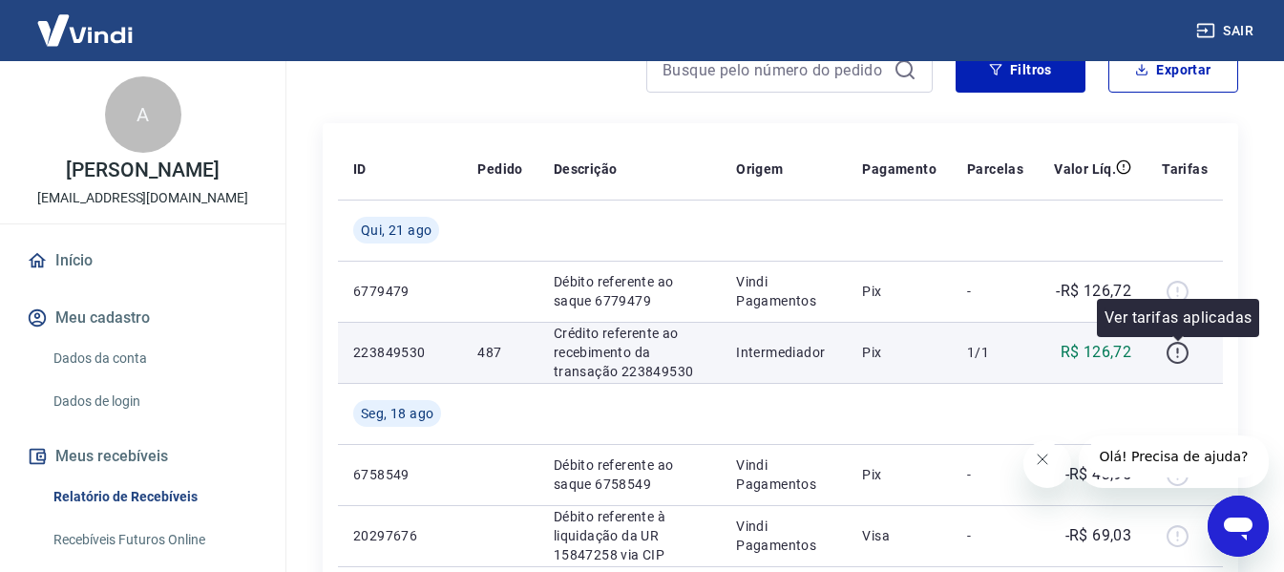
click at [1184, 355] on icon "button" at bounding box center [1178, 353] width 24 height 24
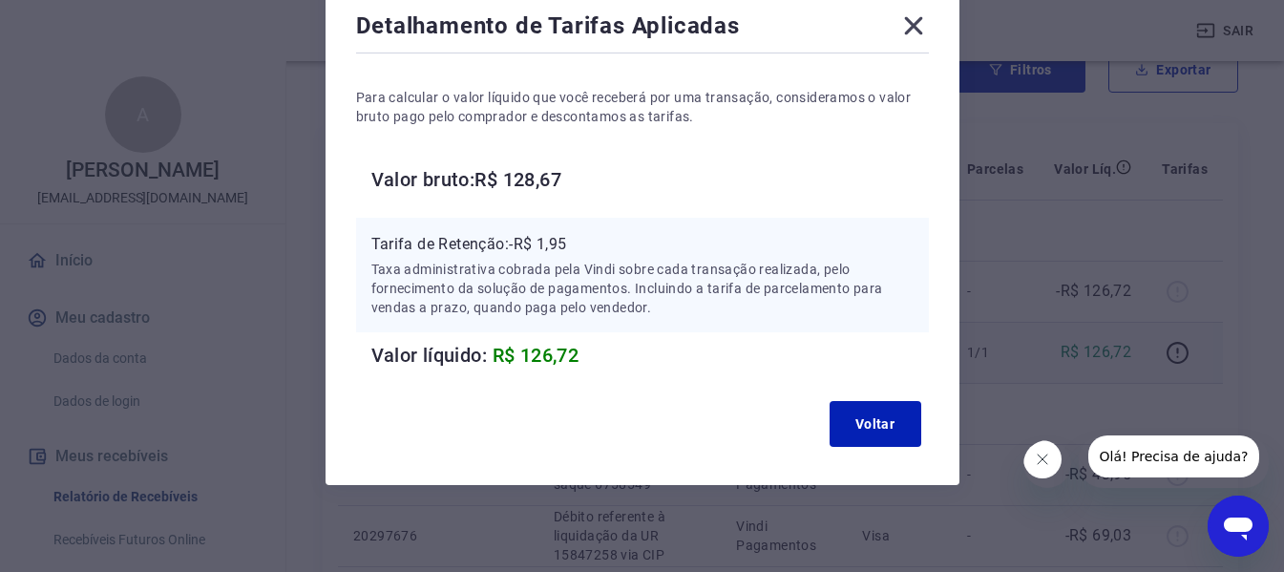
scroll to position [116, 0]
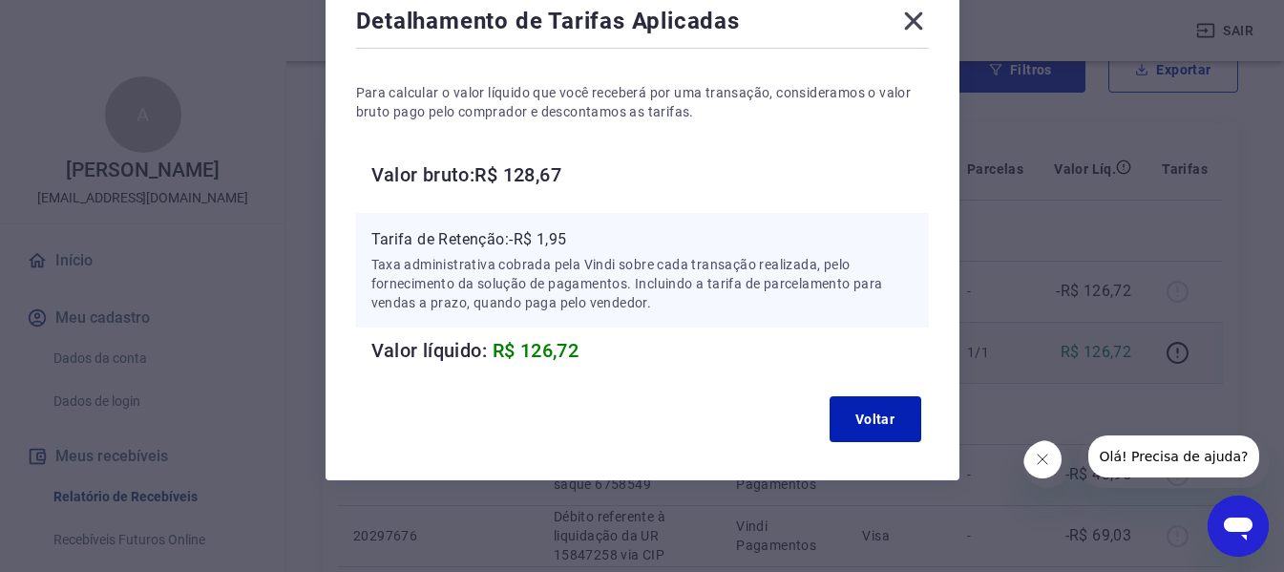
click at [907, 13] on icon at bounding box center [913, 21] width 18 height 18
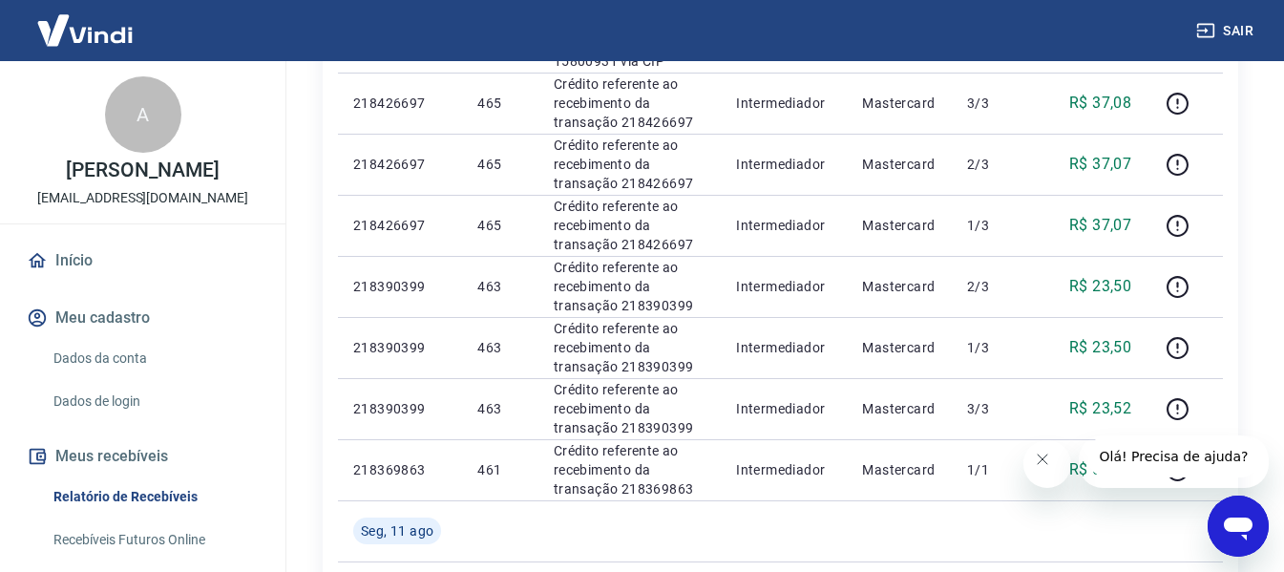
scroll to position [1146, 0]
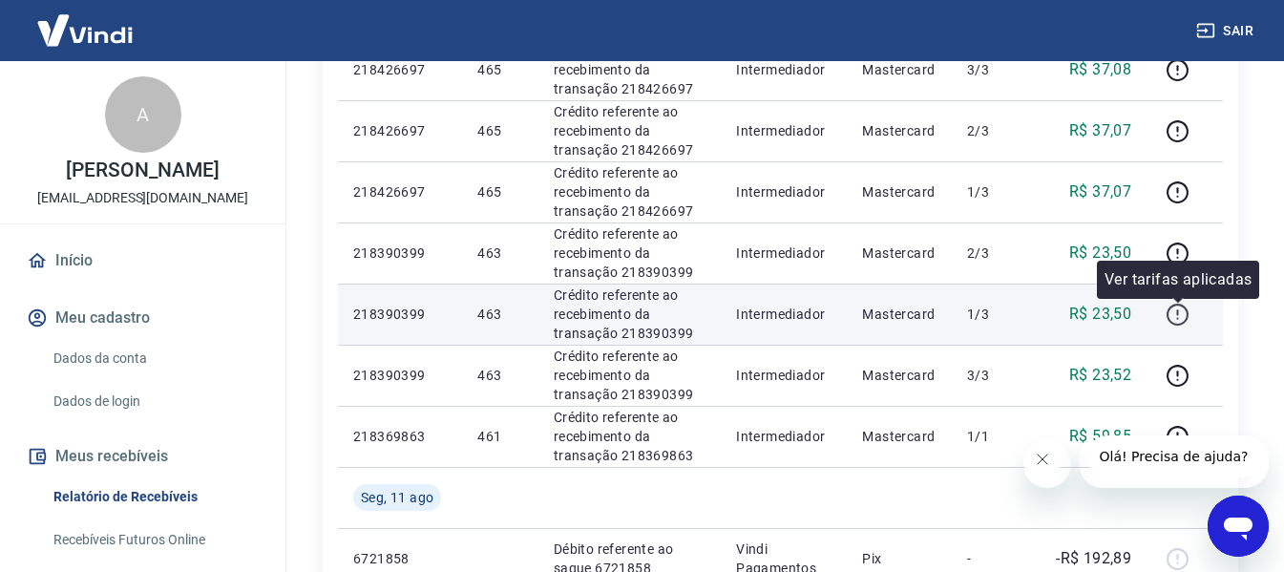
click at [1183, 325] on icon "button" at bounding box center [1178, 315] width 24 height 24
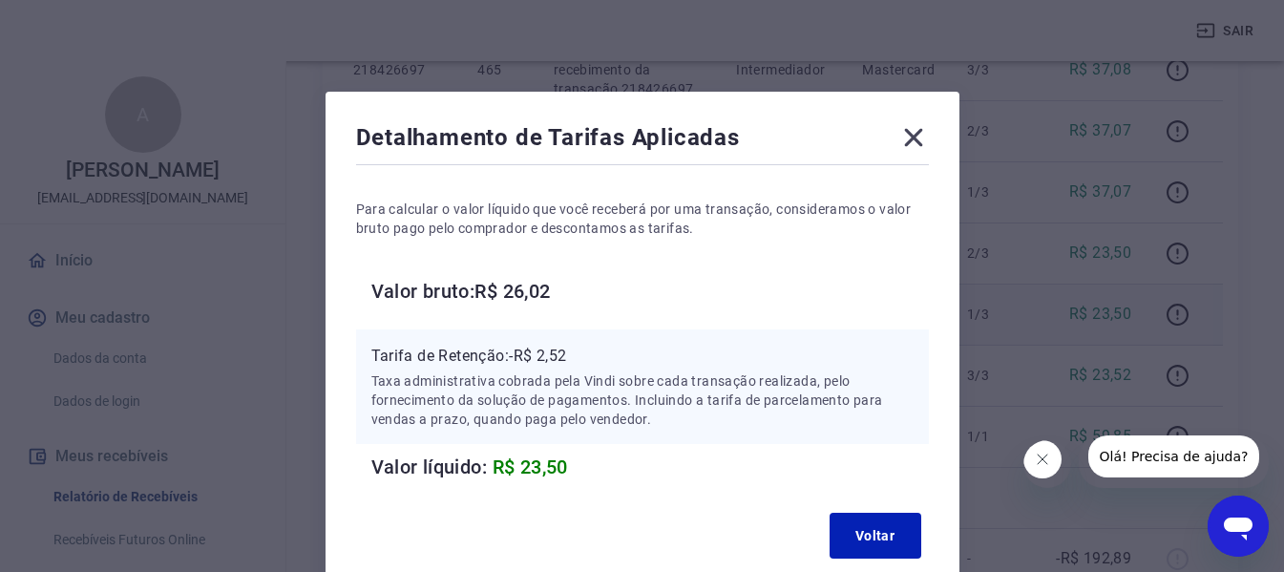
click at [910, 138] on icon at bounding box center [914, 137] width 31 height 31
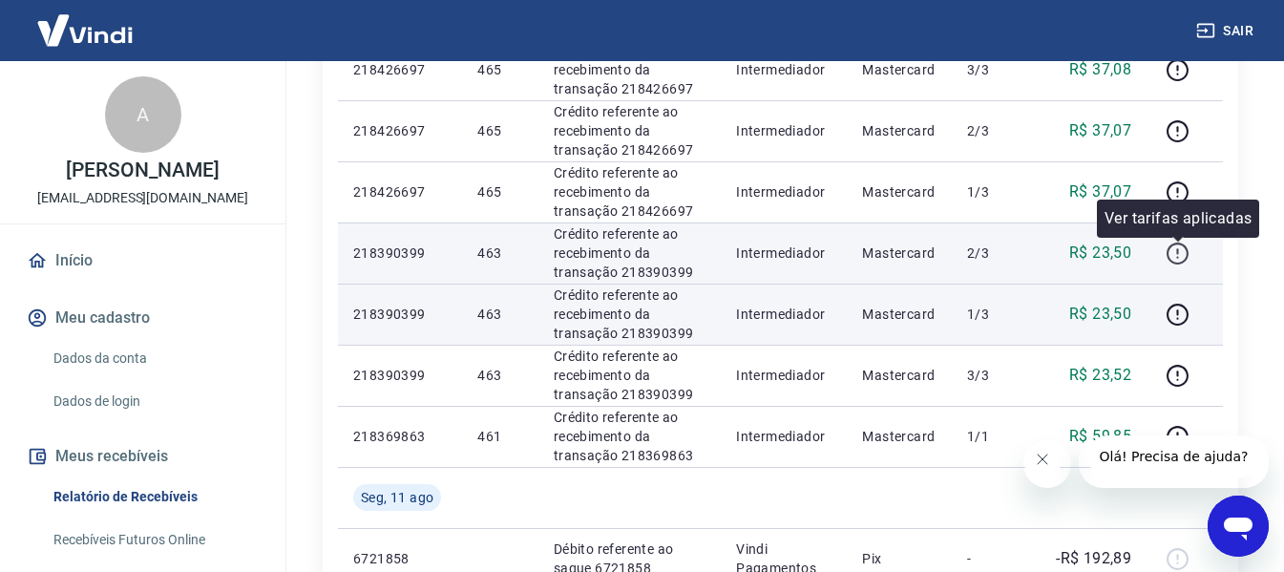
click at [1175, 256] on icon "button" at bounding box center [1178, 254] width 24 height 24
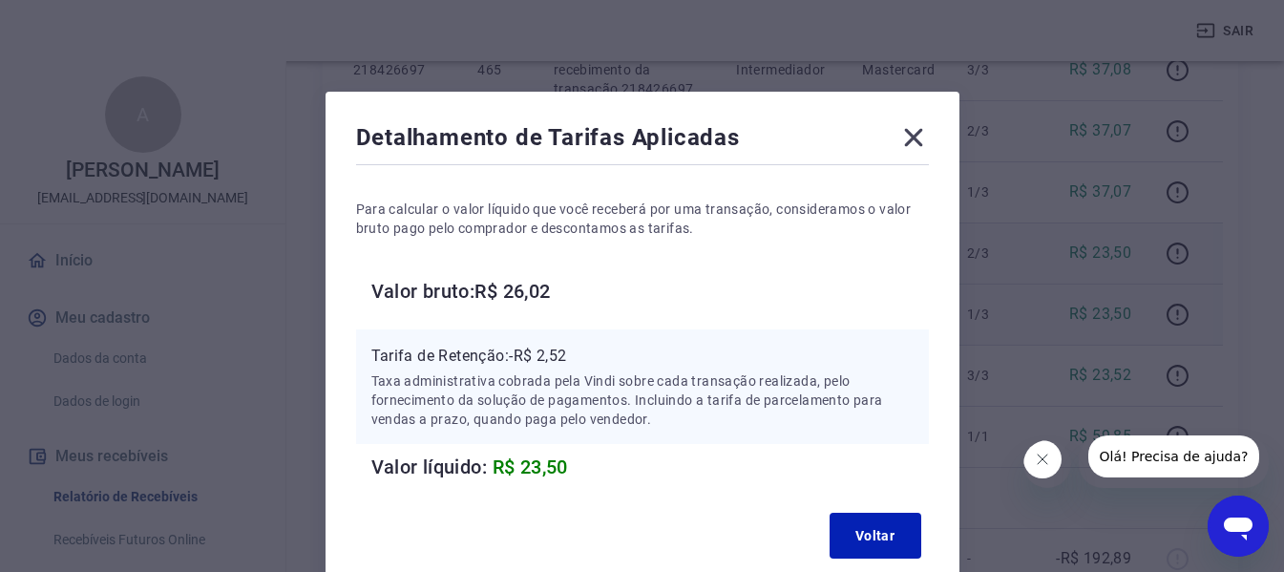
click at [919, 136] on icon at bounding box center [914, 137] width 31 height 31
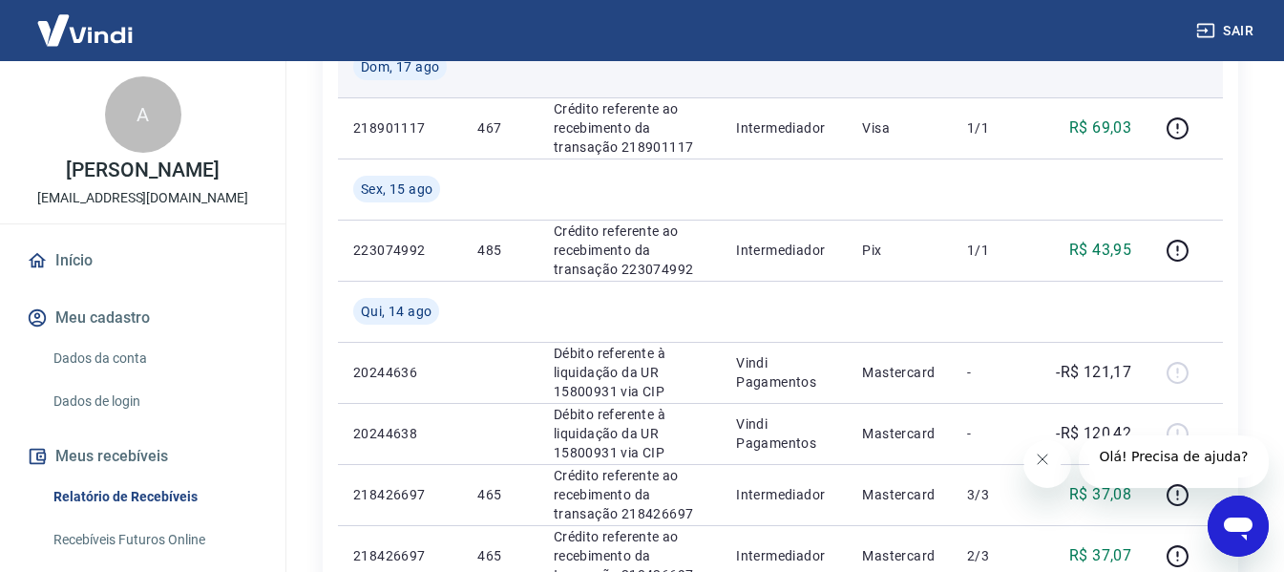
scroll to position [764, 0]
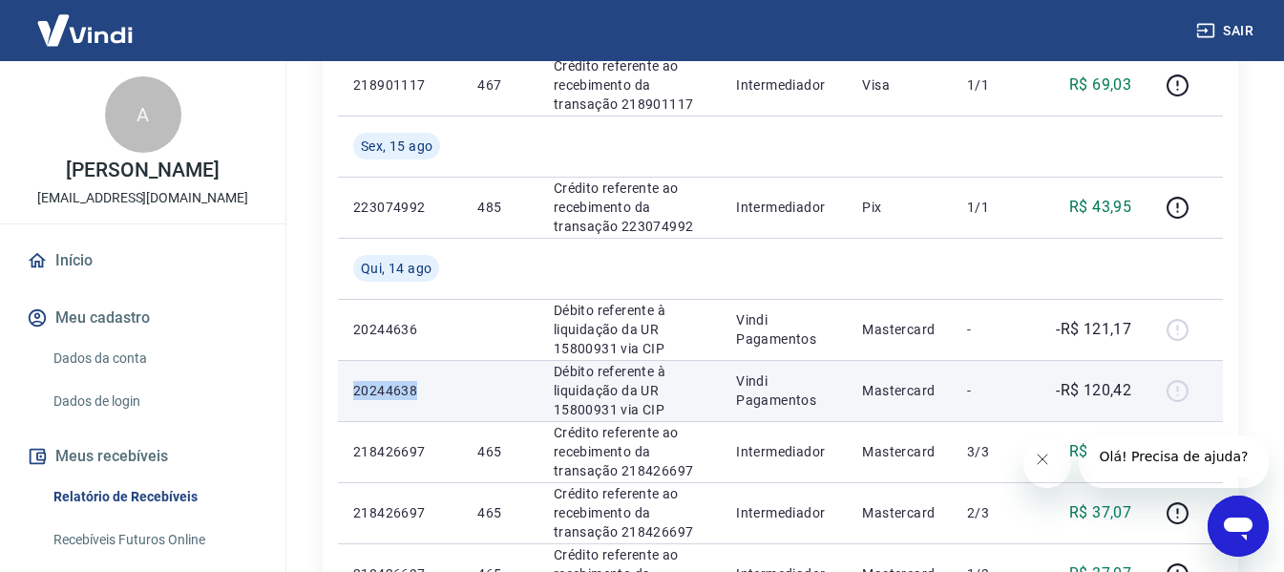
drag, startPoint x: 420, startPoint y: 385, endPoint x: 347, endPoint y: 388, distance: 73.6
click at [347, 388] on td "20244638" at bounding box center [400, 390] width 124 height 61
copy p "20244638"
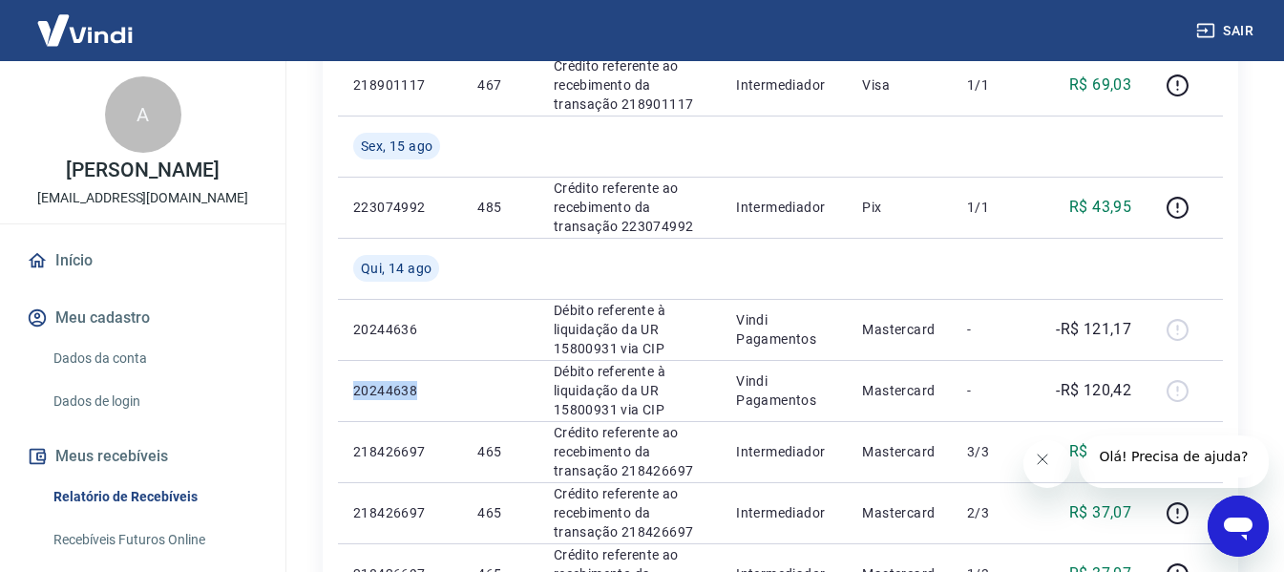
click at [115, 449] on button "Meus recebíveis" at bounding box center [143, 456] width 240 height 42
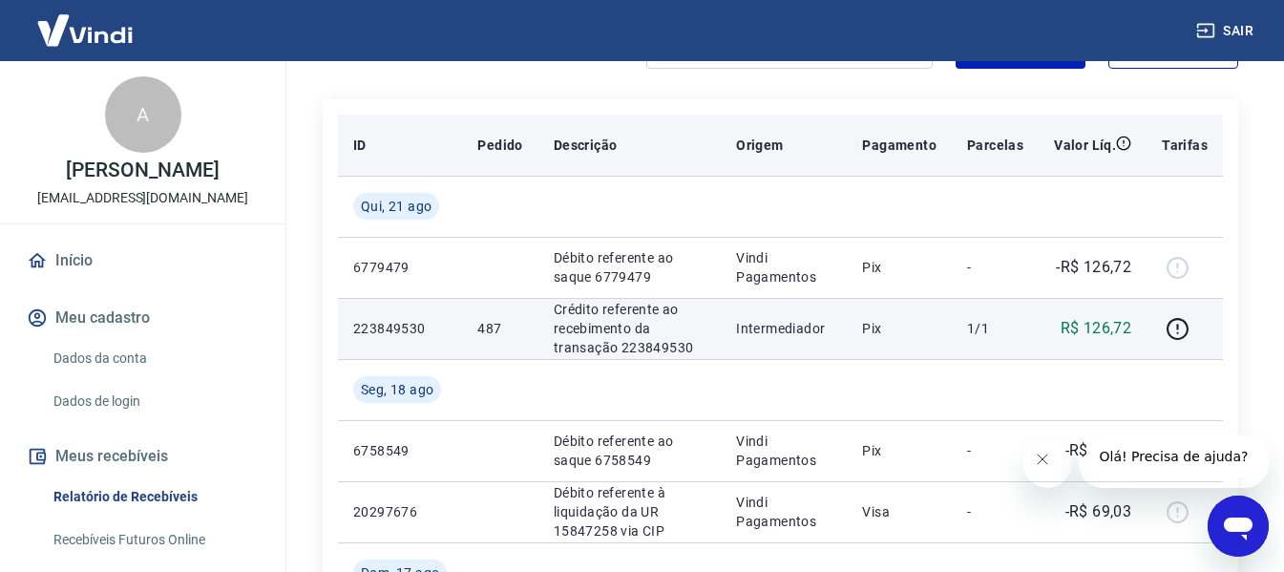
scroll to position [0, 0]
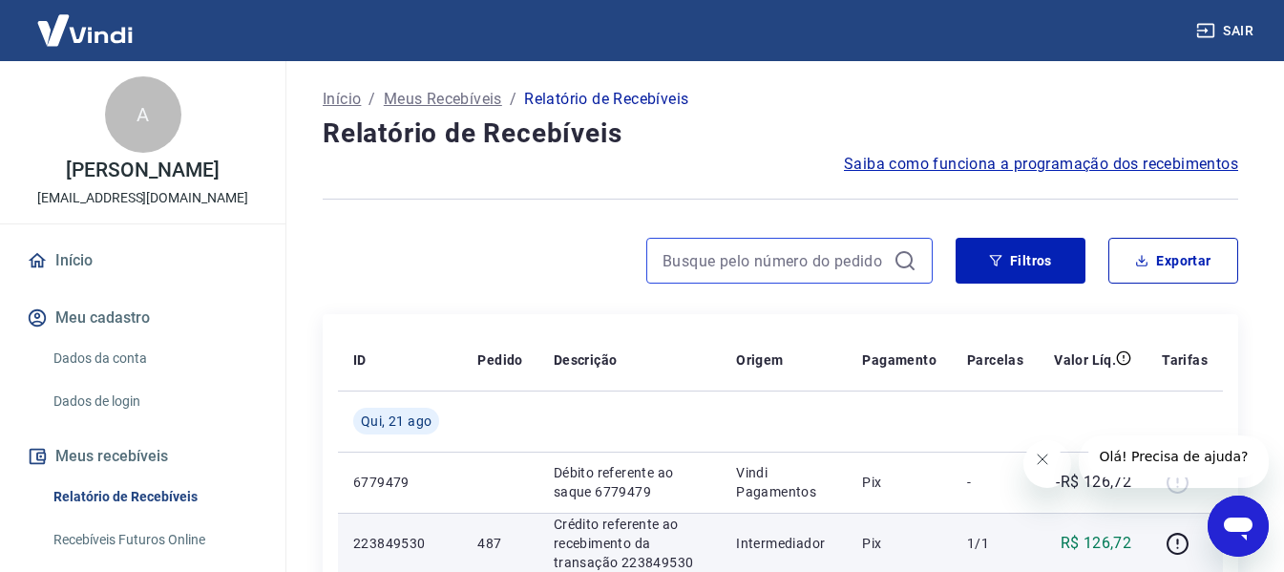
click at [736, 263] on input at bounding box center [774, 260] width 223 height 29
paste input "20244638"
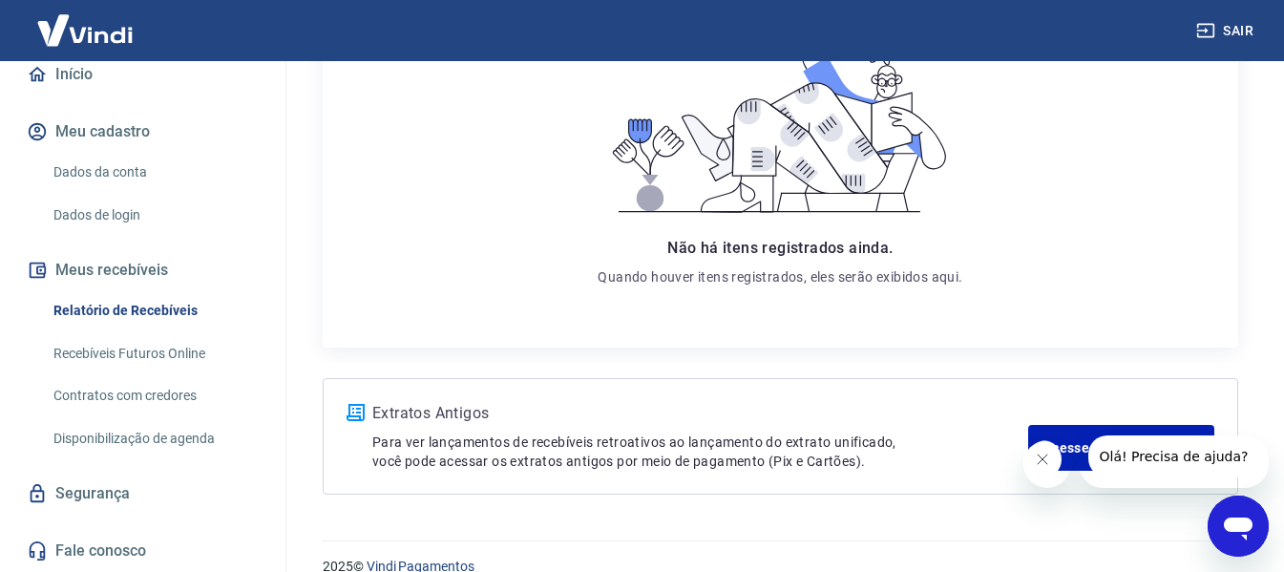
scroll to position [381, 0]
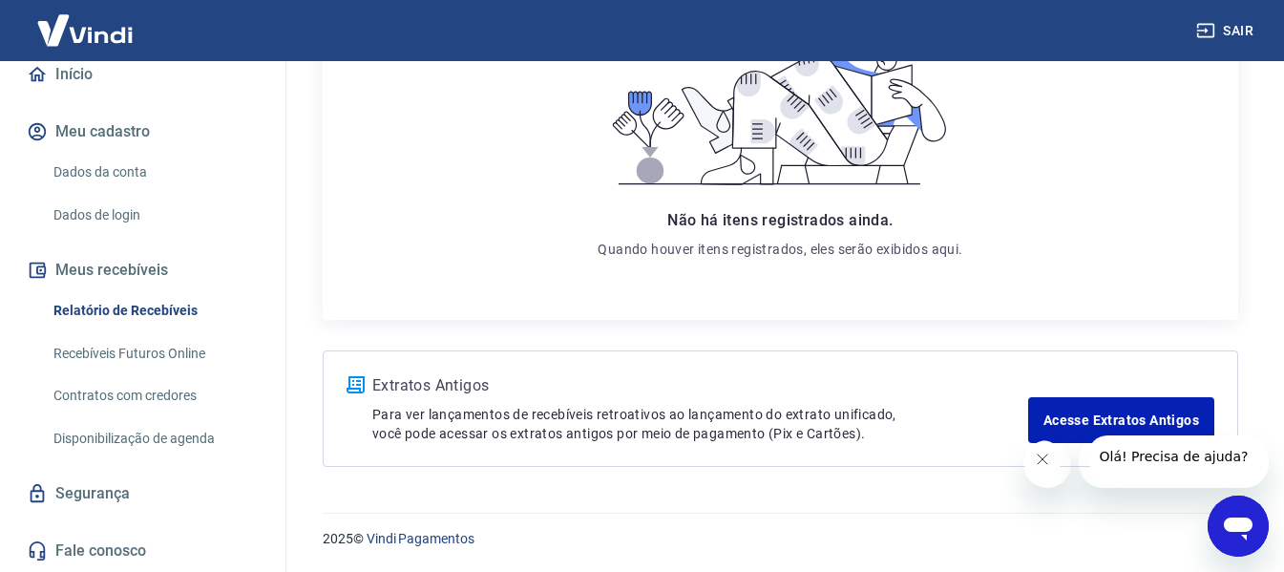
type input "20244638"
click at [89, 351] on link "Recebíveis Futuros Online" at bounding box center [154, 353] width 217 height 39
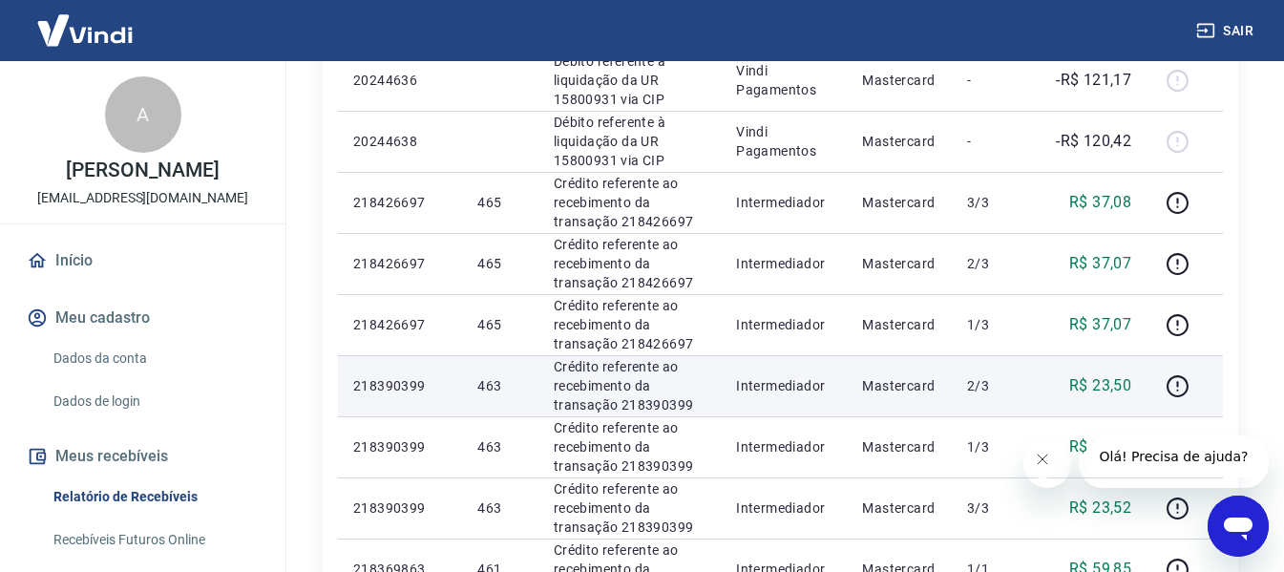
scroll to position [955, 0]
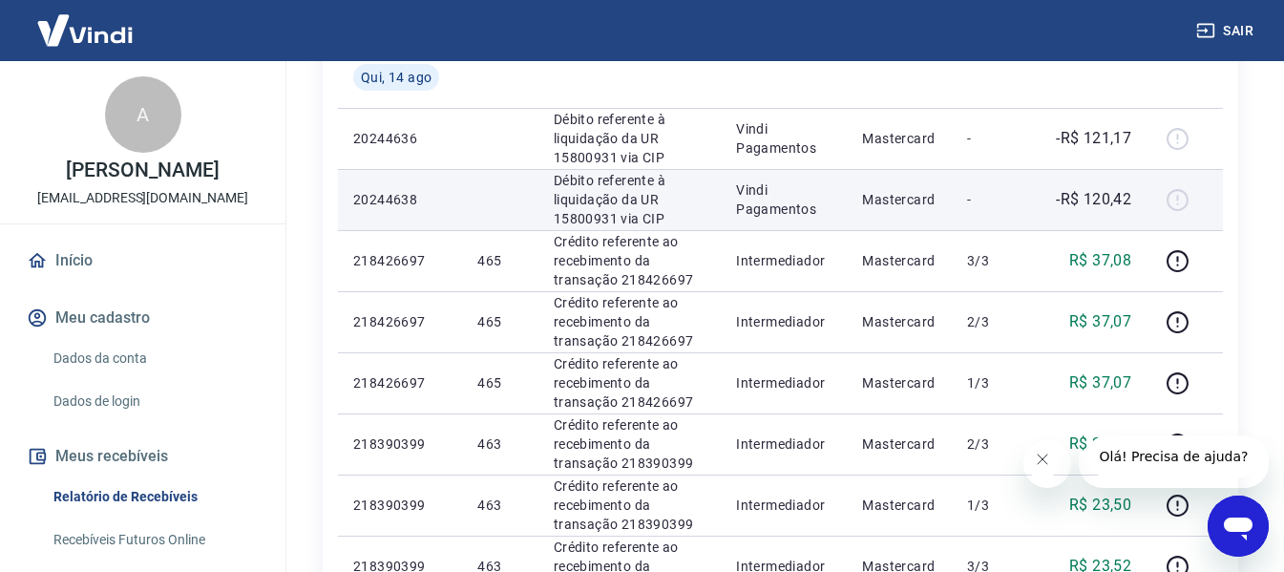
click at [406, 205] on p "20244638" at bounding box center [400, 199] width 94 height 19
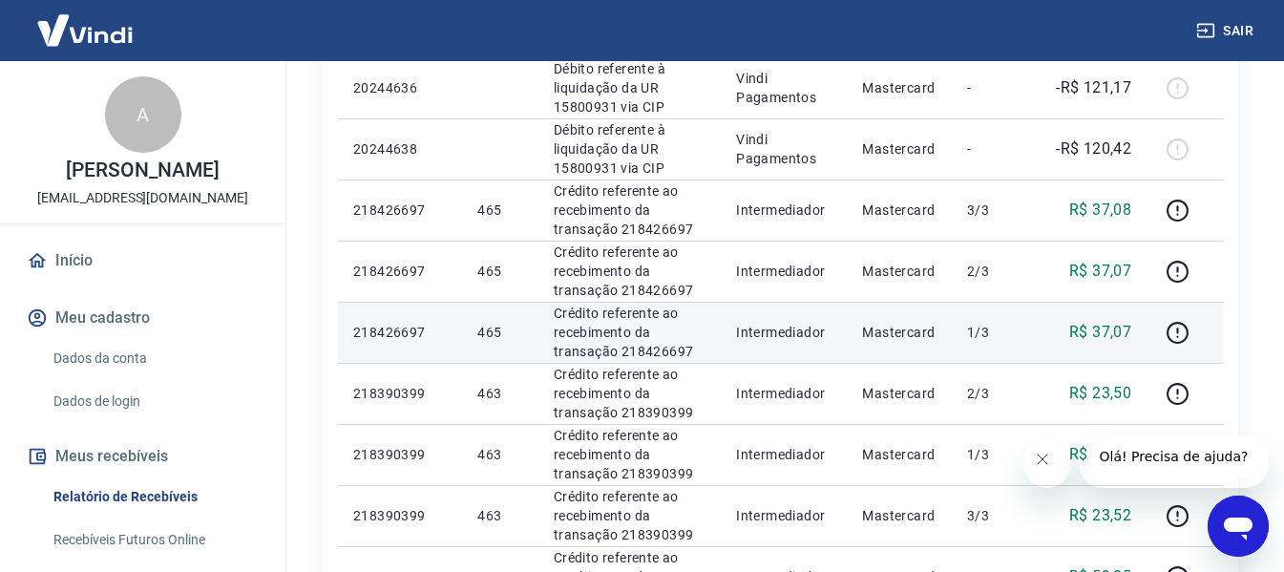
scroll to position [1050, 0]
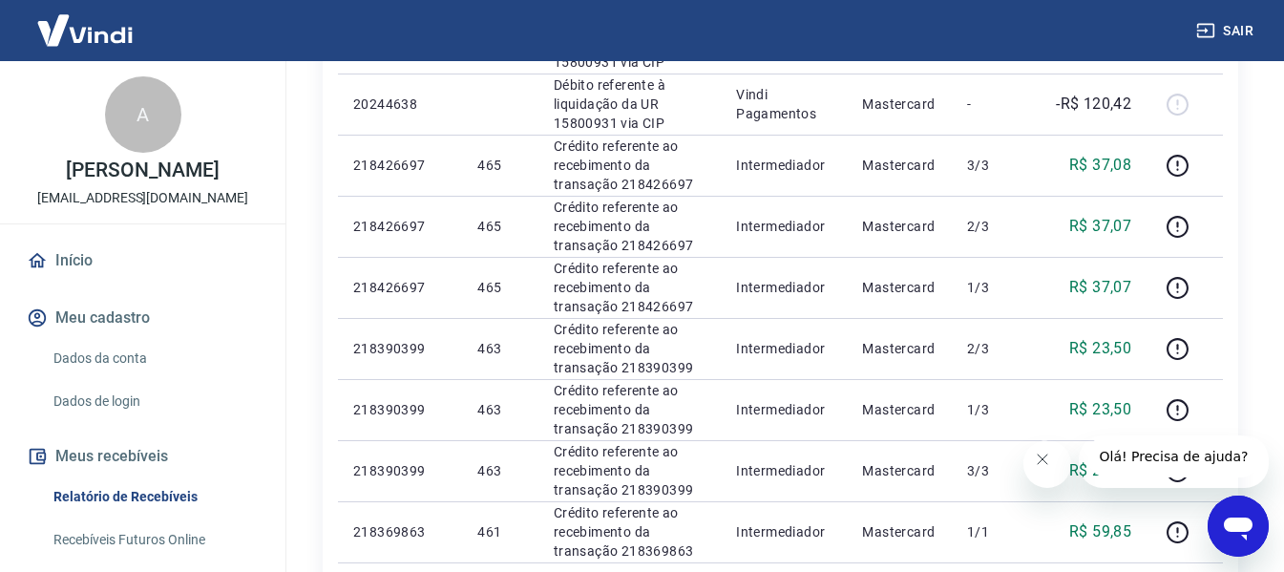
click at [158, 497] on link "Relatório de Recebíveis" at bounding box center [154, 496] width 217 height 39
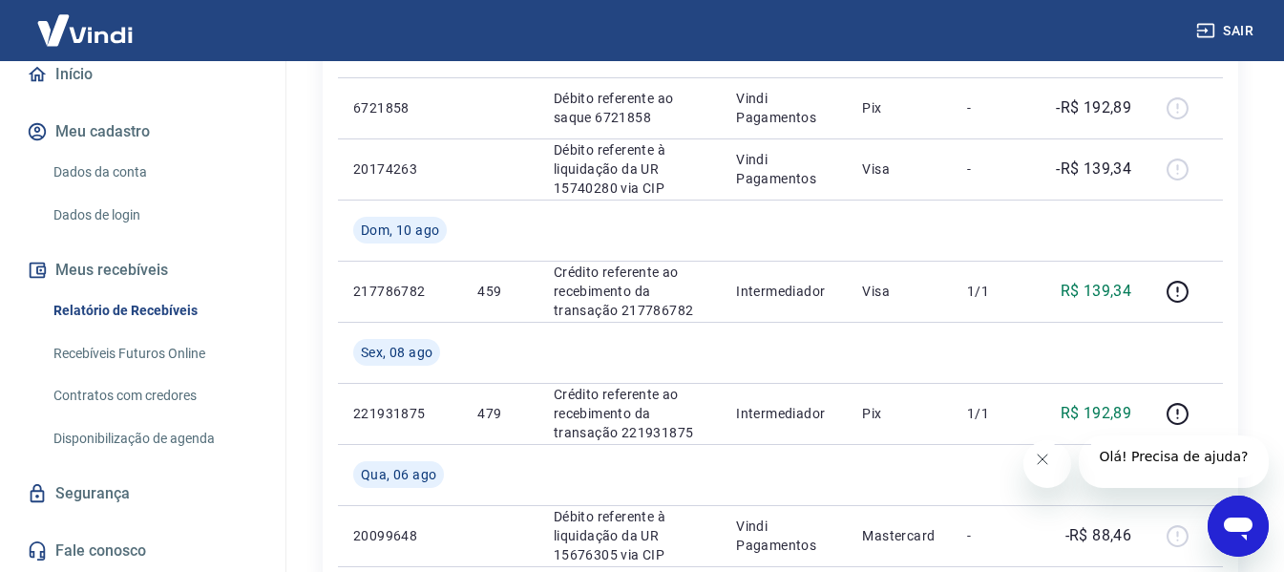
scroll to position [1623, 0]
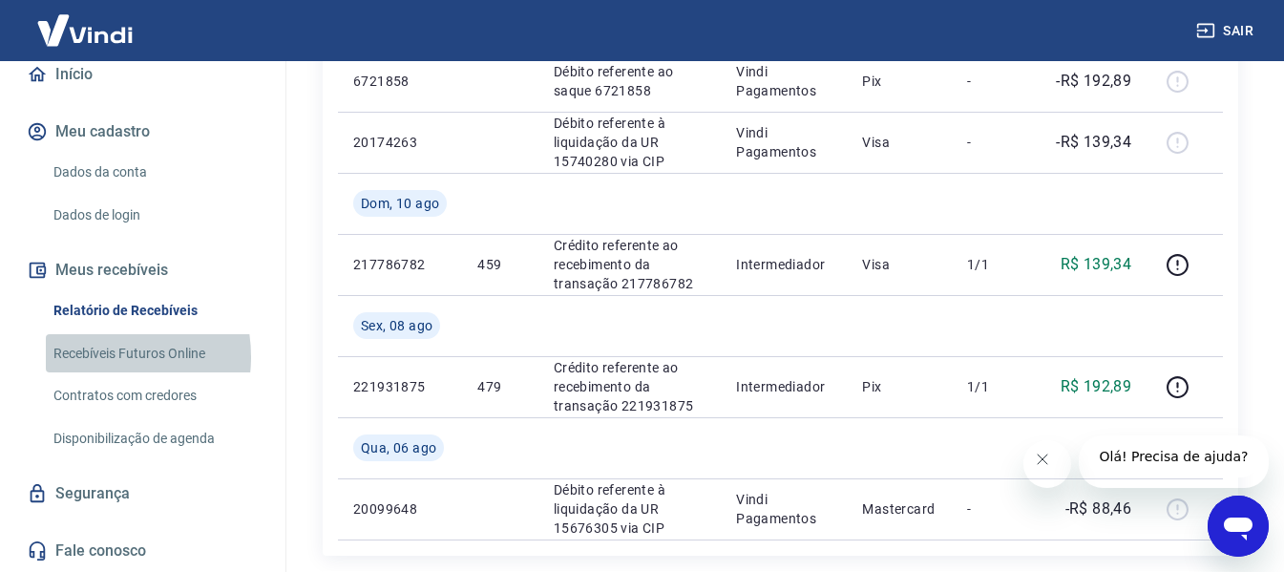
click at [93, 356] on link "Recebíveis Futuros Online" at bounding box center [154, 353] width 217 height 39
